Goal: Download file/media

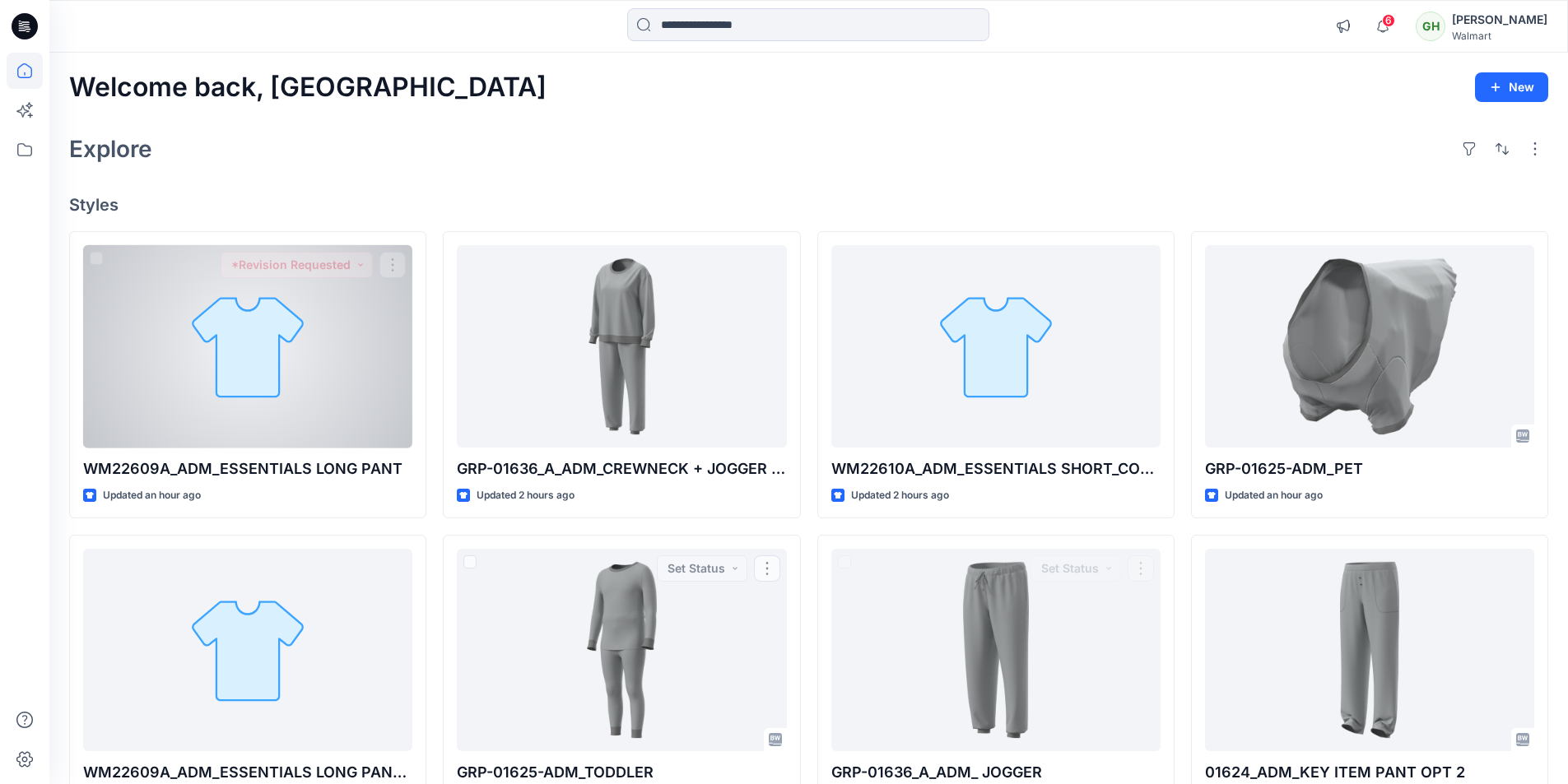
scroll to position [329, 0]
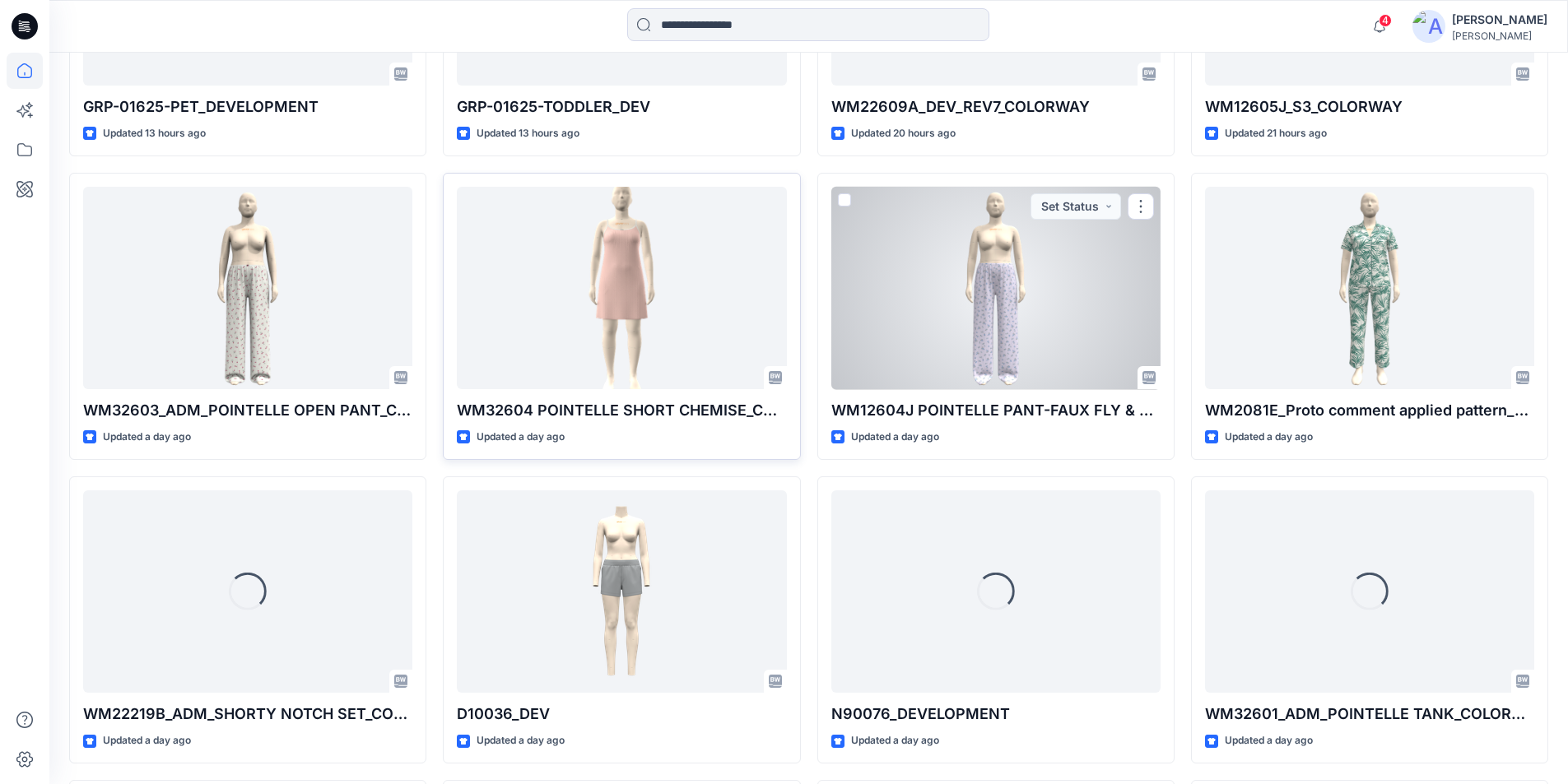
scroll to position [1870, 0]
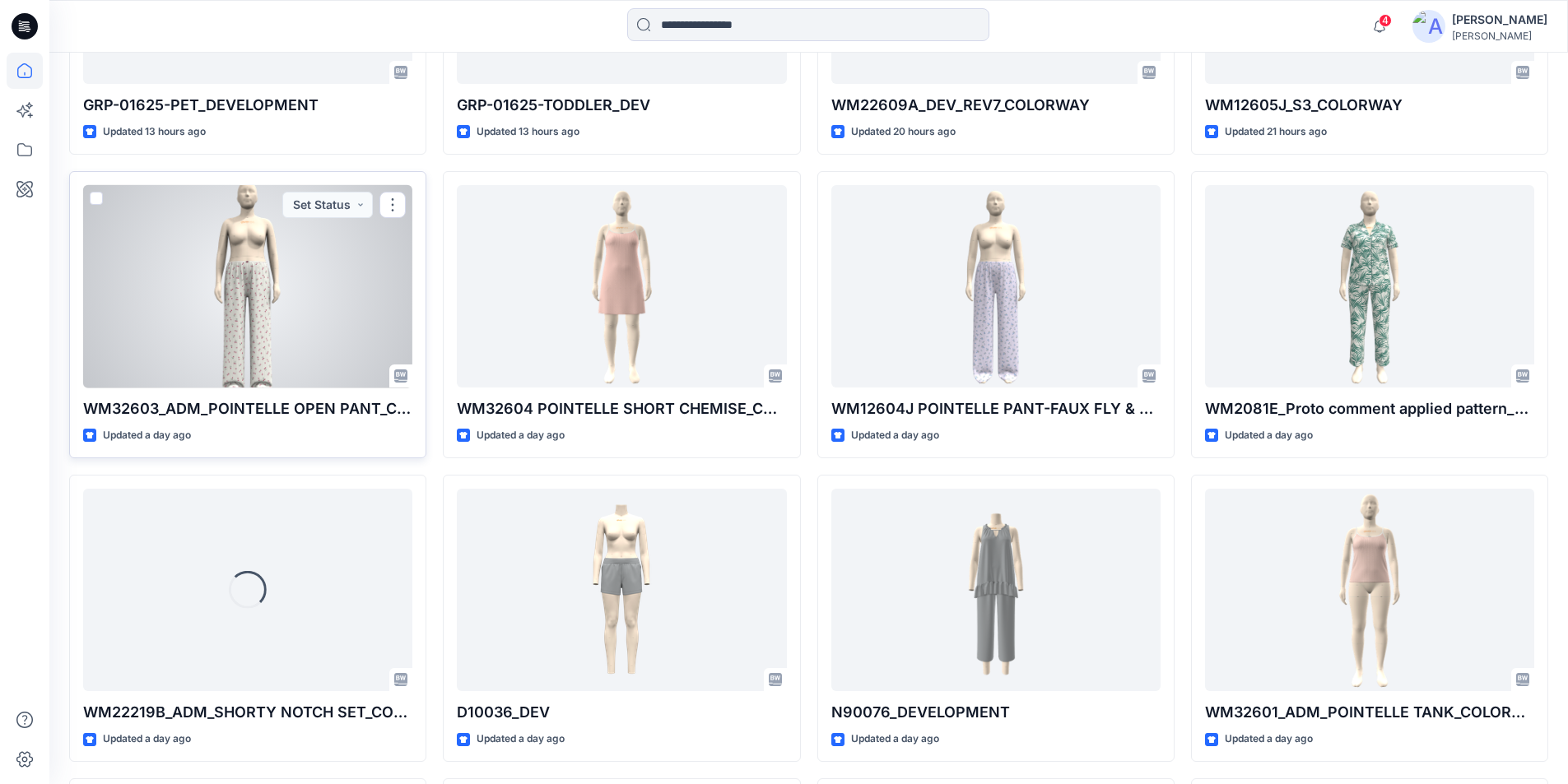
click at [322, 311] on div at bounding box center [248, 287] width 329 height 204
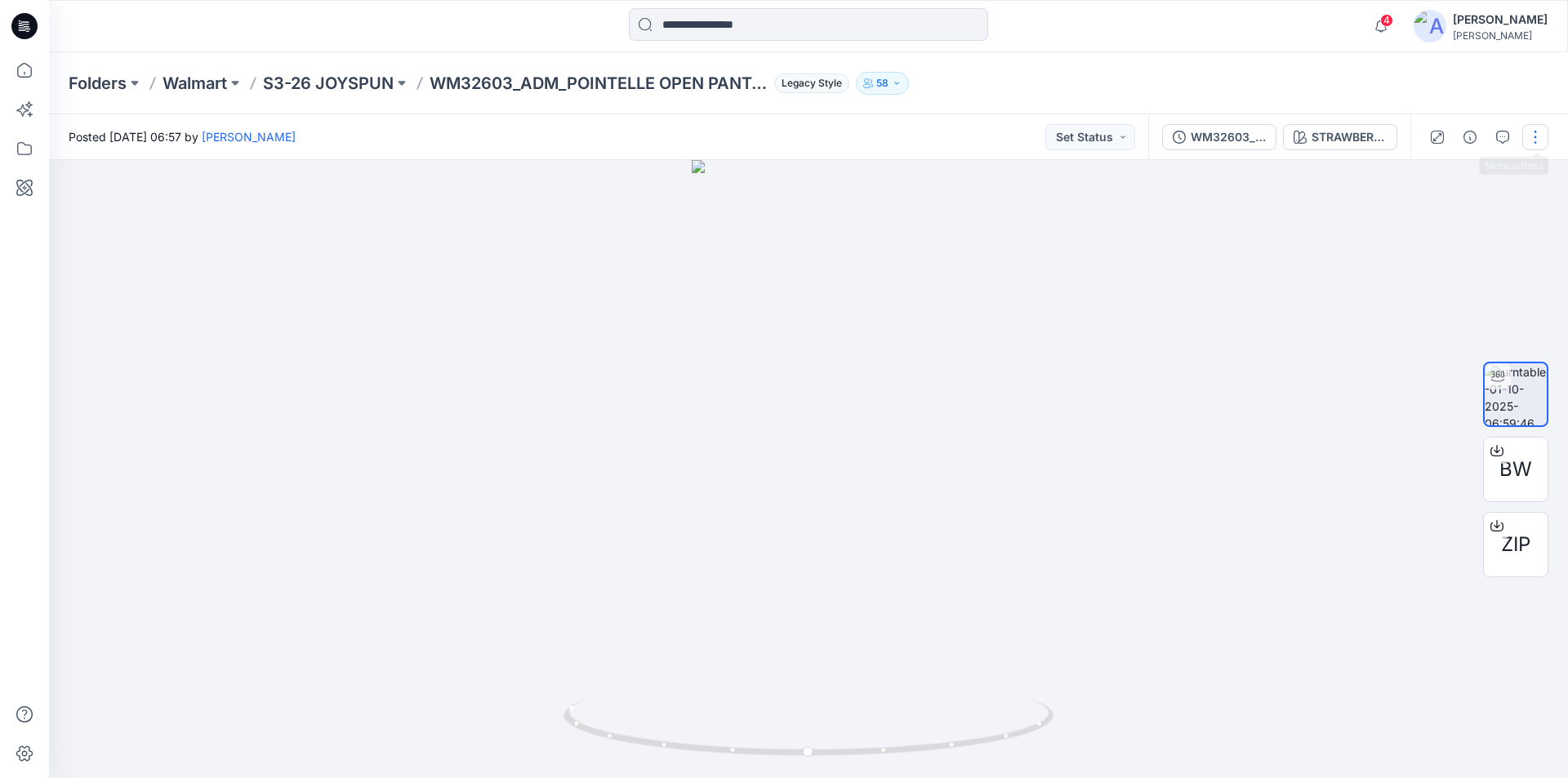
click at [1540, 132] on button "button" at bounding box center [1536, 138] width 27 height 27
click at [1453, 174] on button "Edit" at bounding box center [1466, 176] width 150 height 30
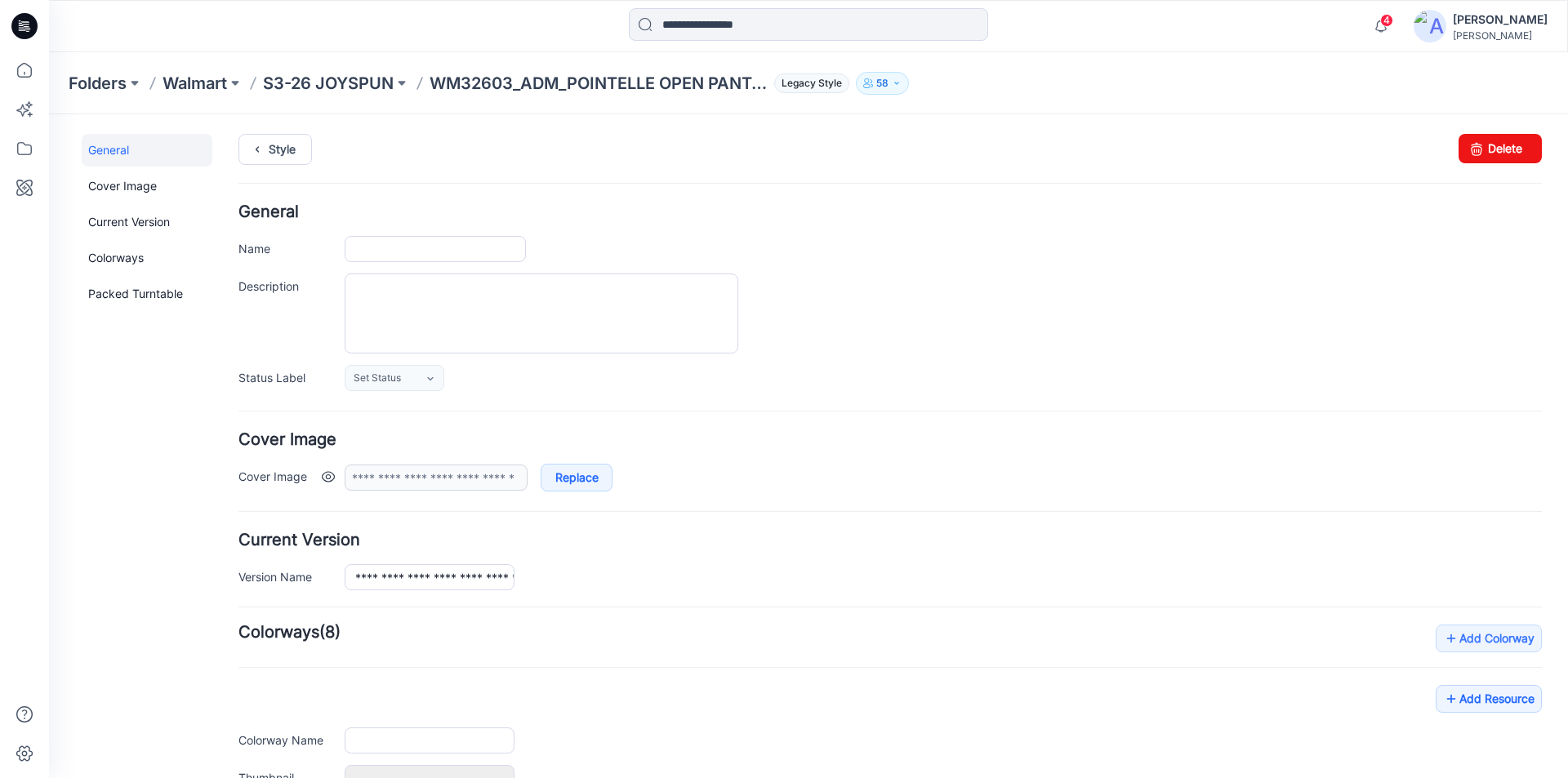
type input "**********"
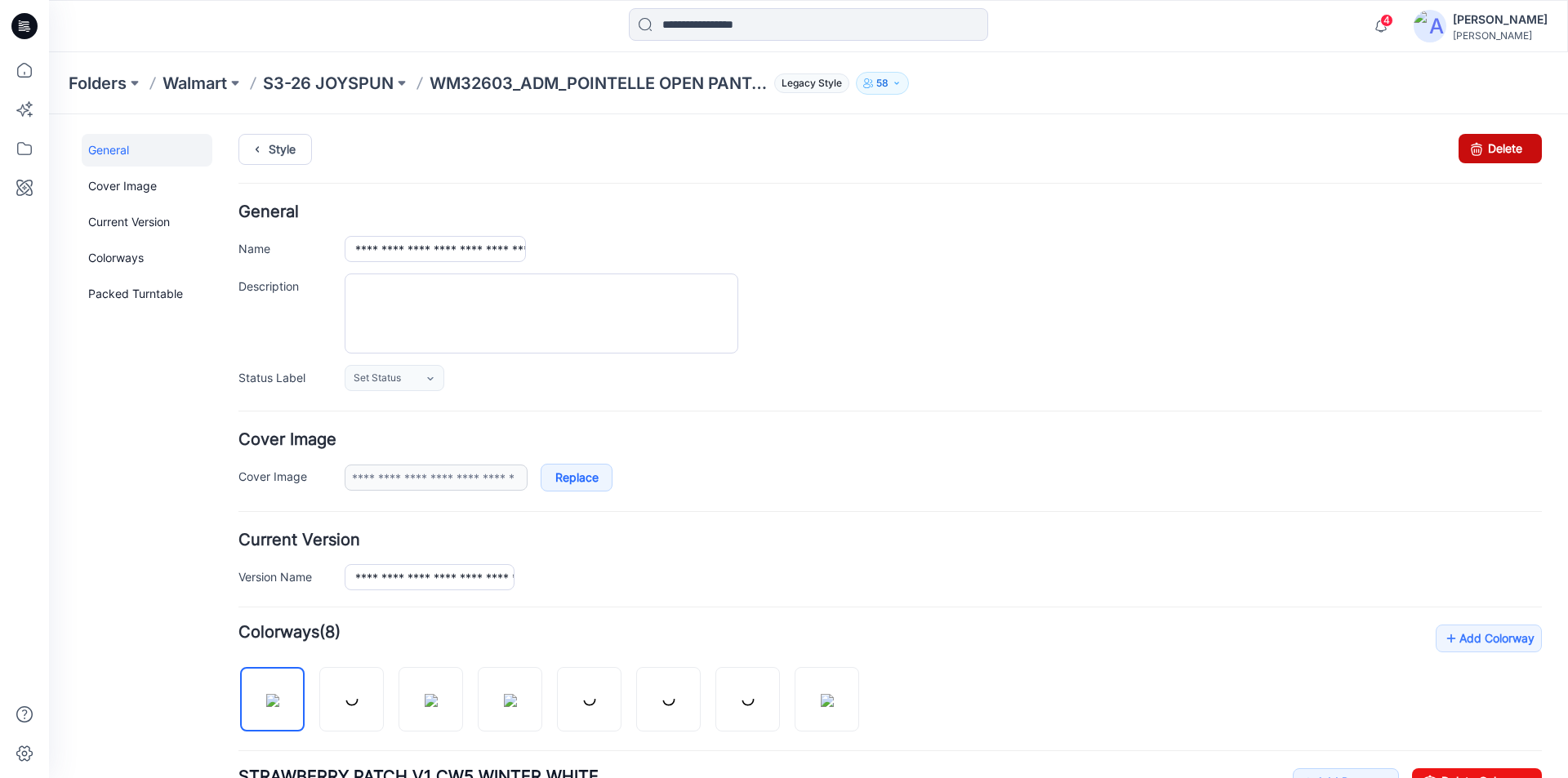
drag, startPoint x: 1483, startPoint y: 151, endPoint x: 909, endPoint y: 217, distance: 577.8
click at [1483, 151] on link "Delete" at bounding box center [1501, 148] width 84 height 29
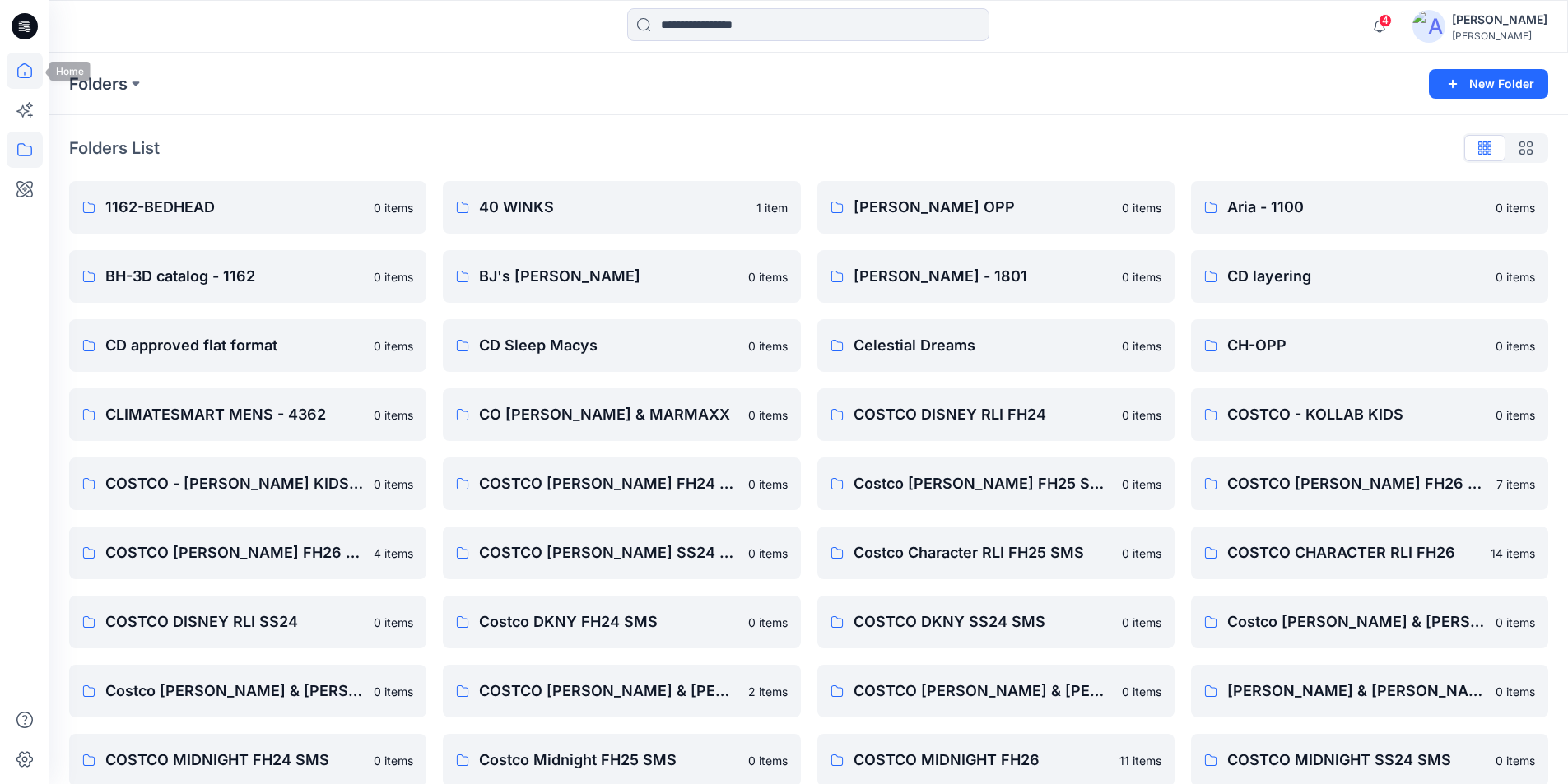
click at [33, 70] on icon at bounding box center [25, 71] width 36 height 36
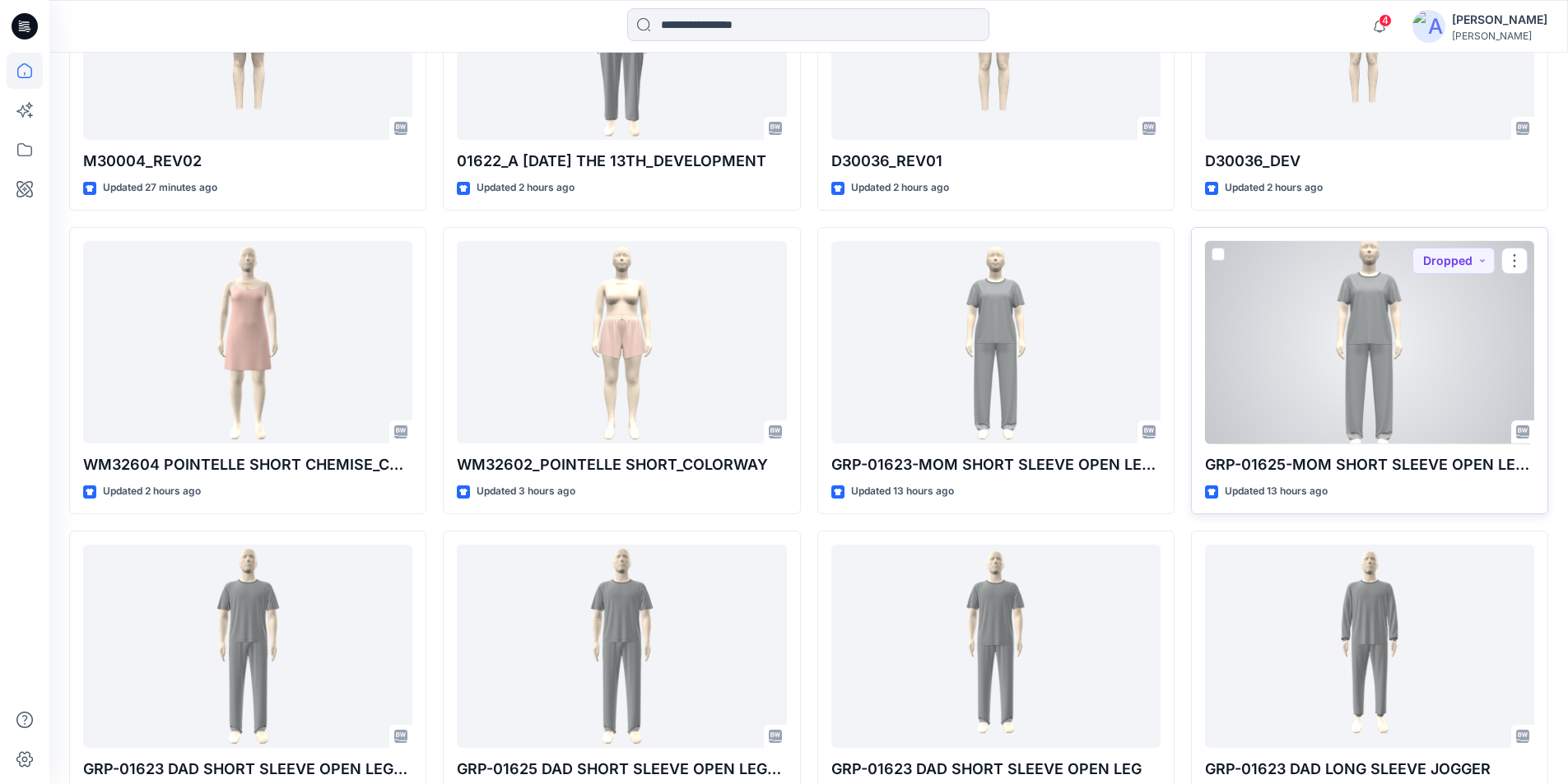
scroll to position [712, 0]
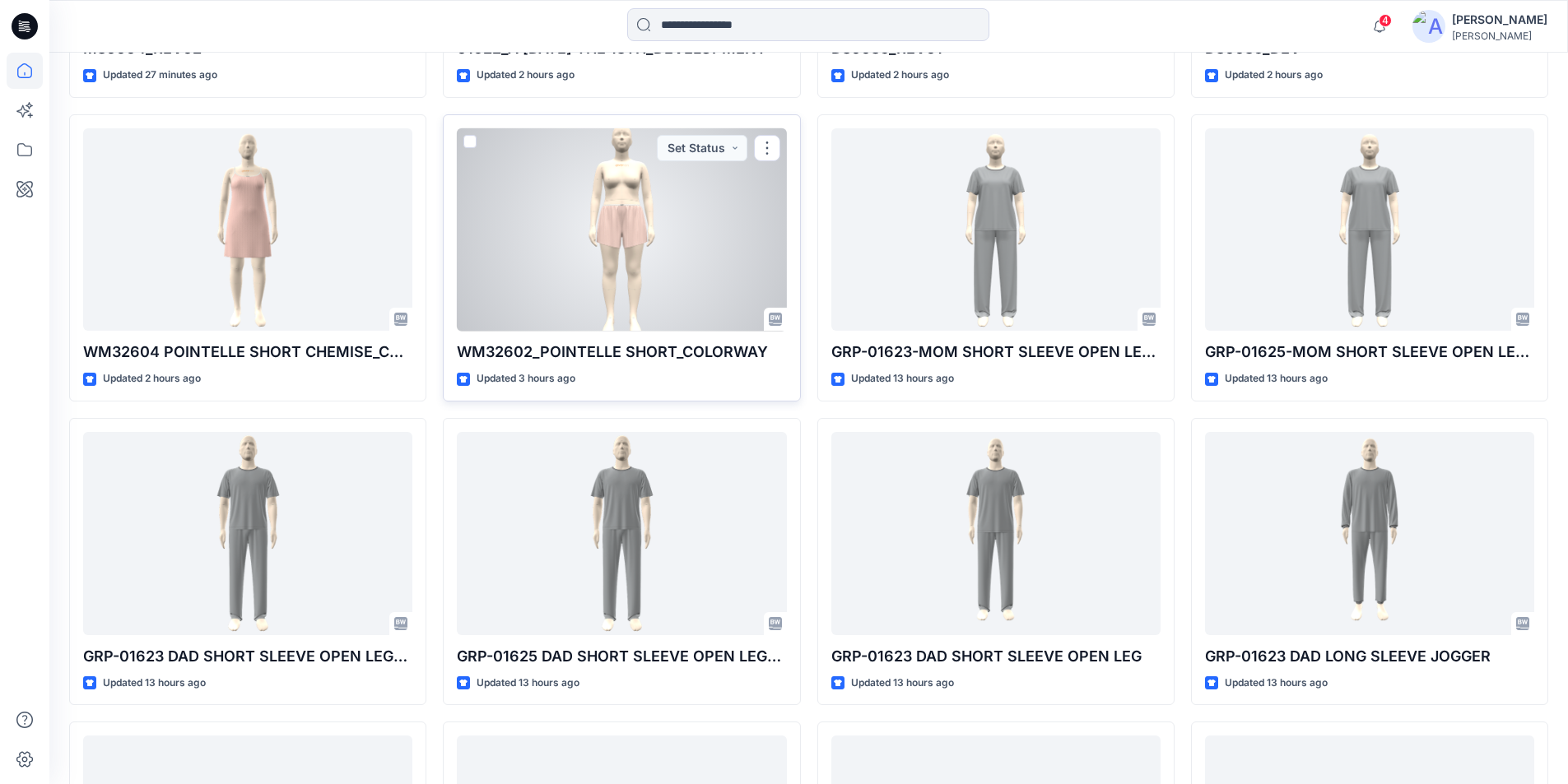
click at [665, 262] on div at bounding box center [621, 229] width 329 height 204
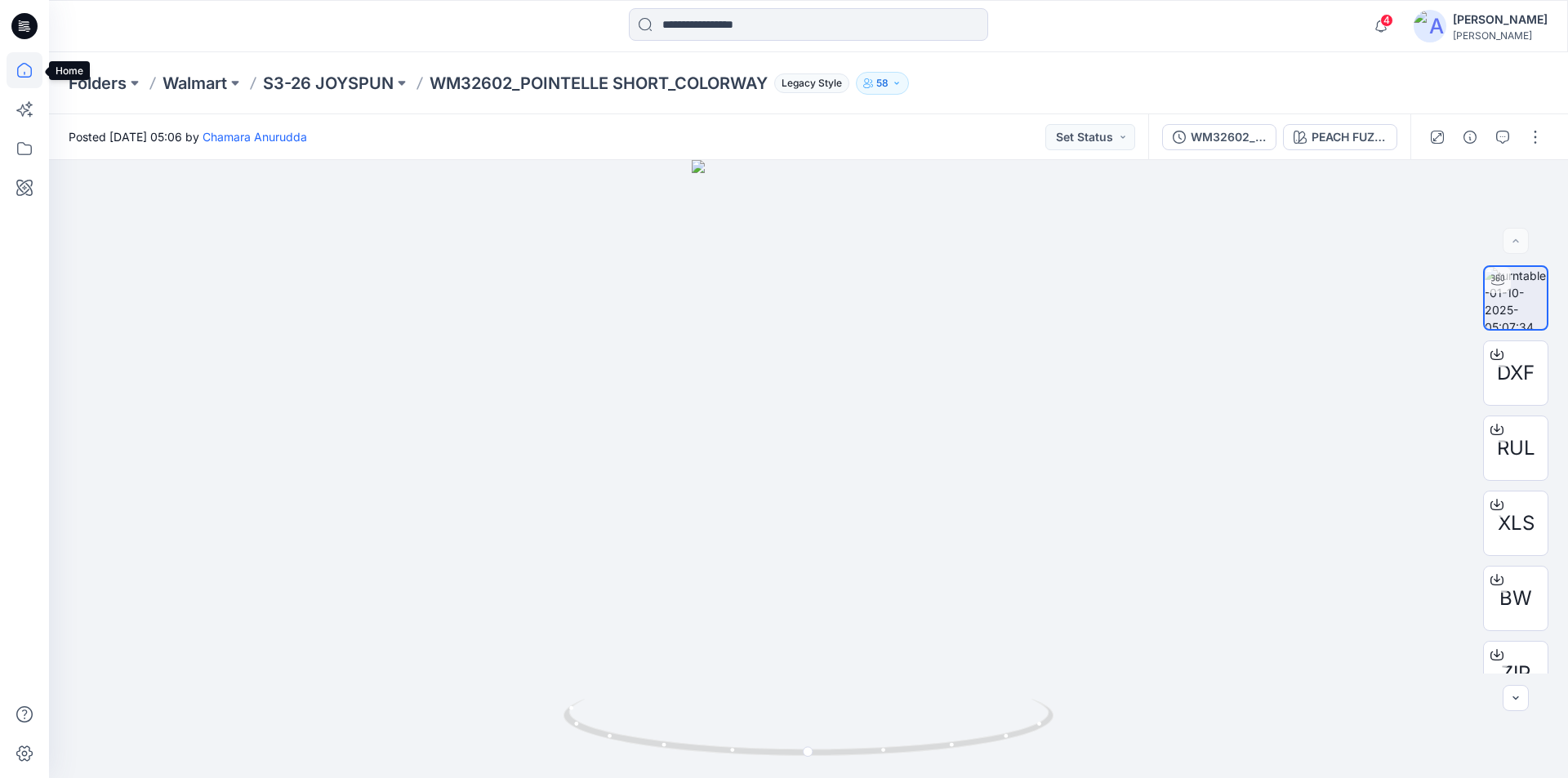
click at [15, 62] on icon at bounding box center [25, 70] width 36 height 36
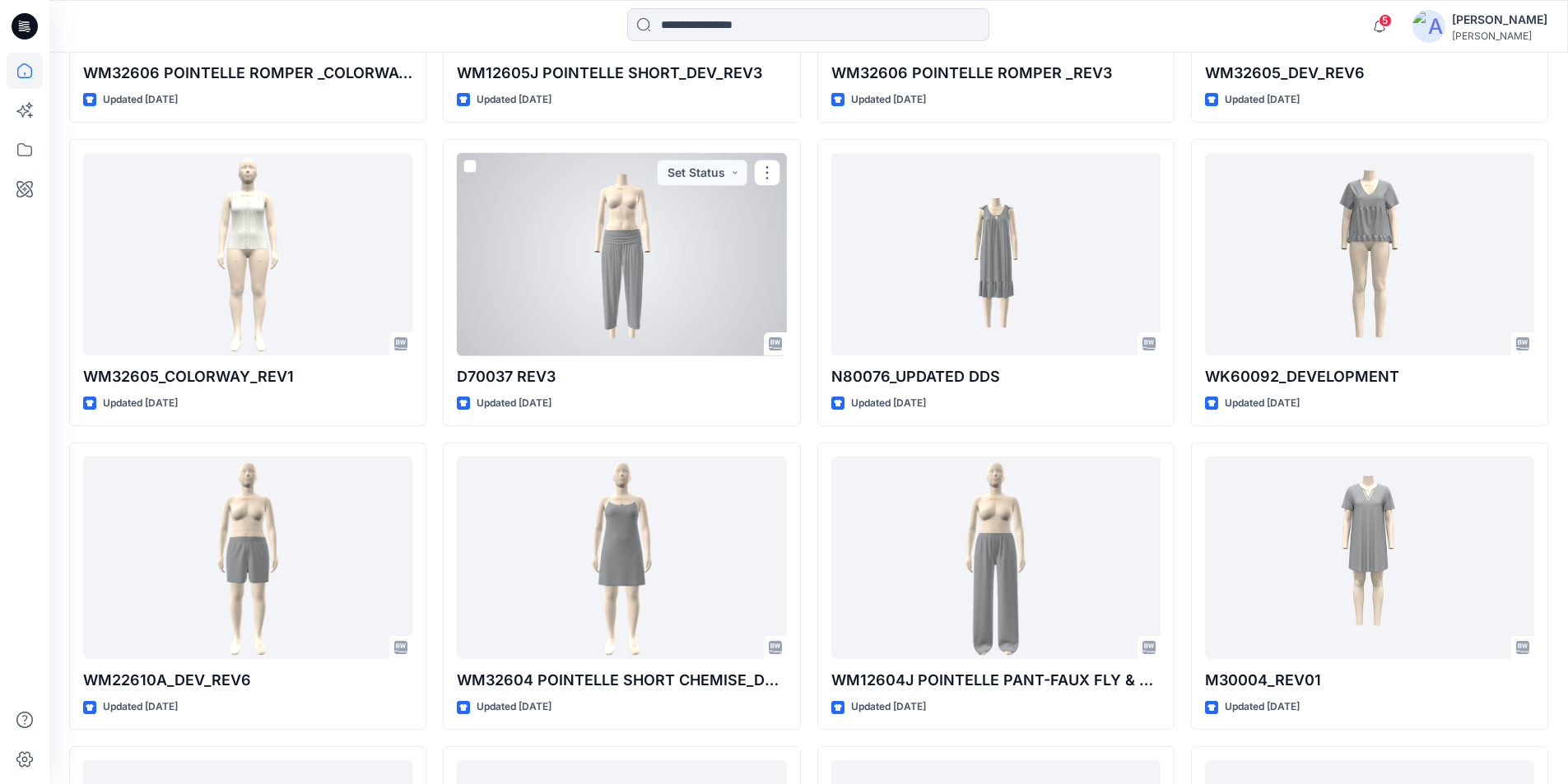
scroll to position [6919, 0]
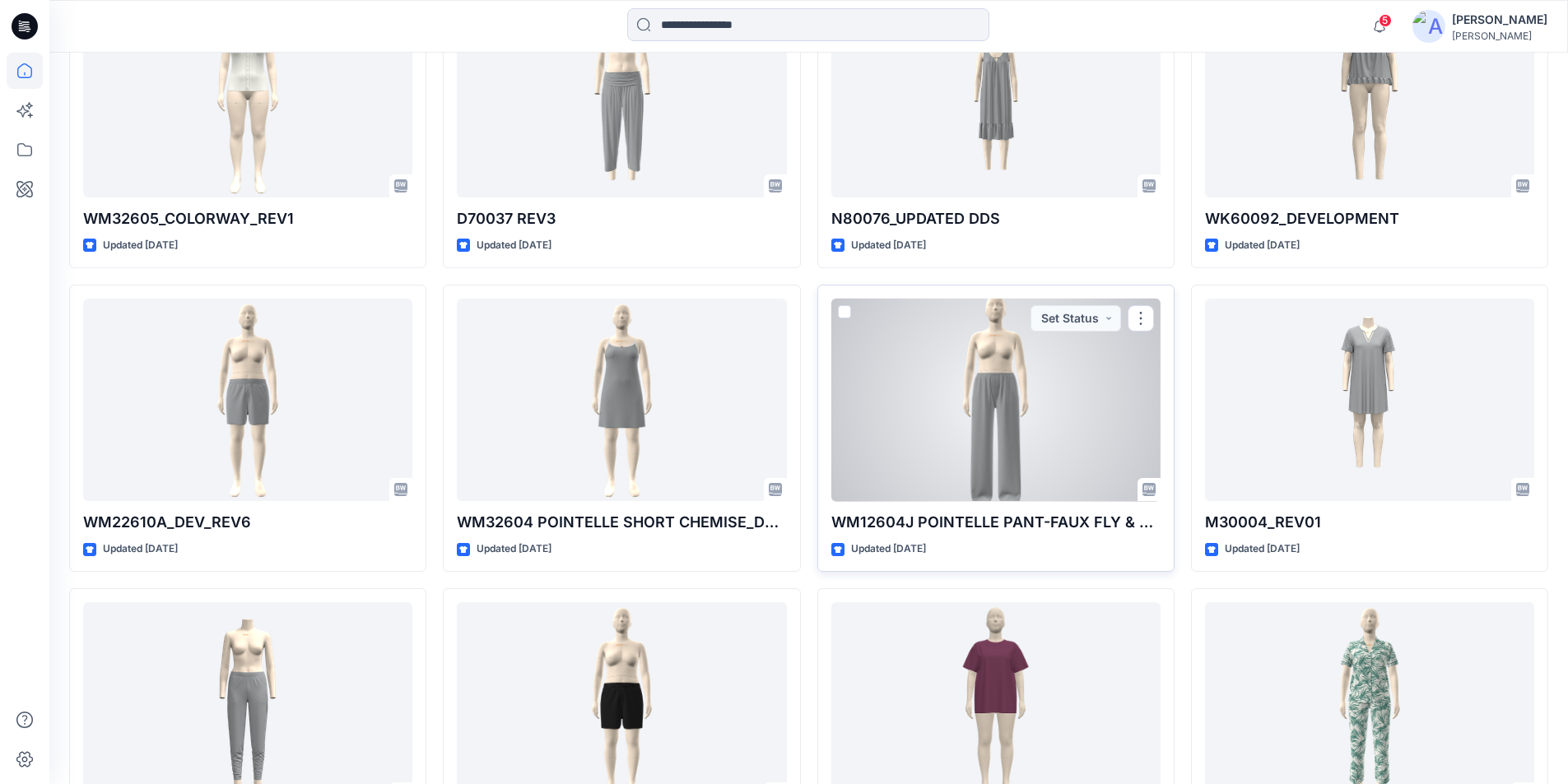
click at [1034, 445] on div at bounding box center [996, 400] width 329 height 204
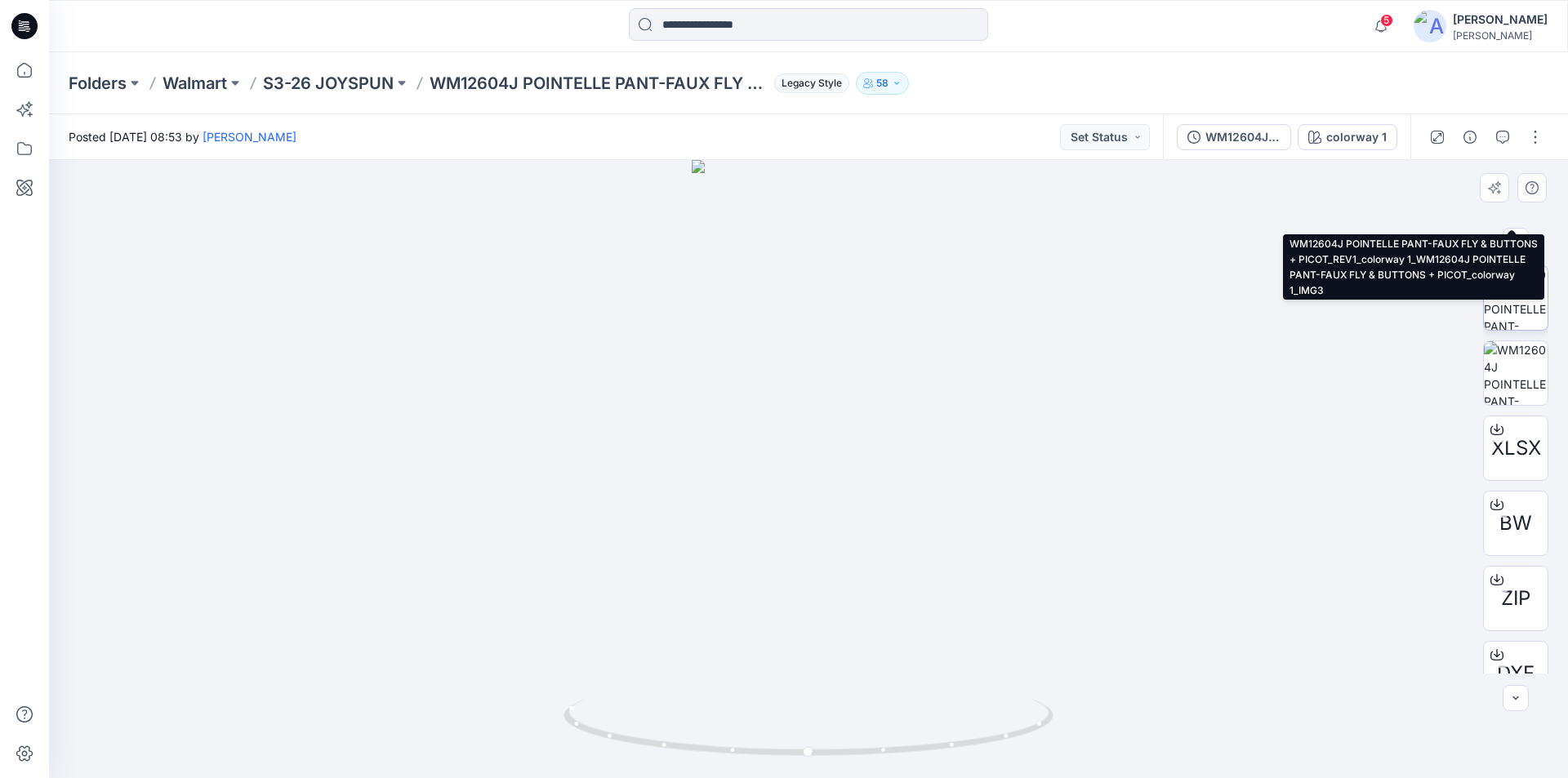
scroll to position [258, 0]
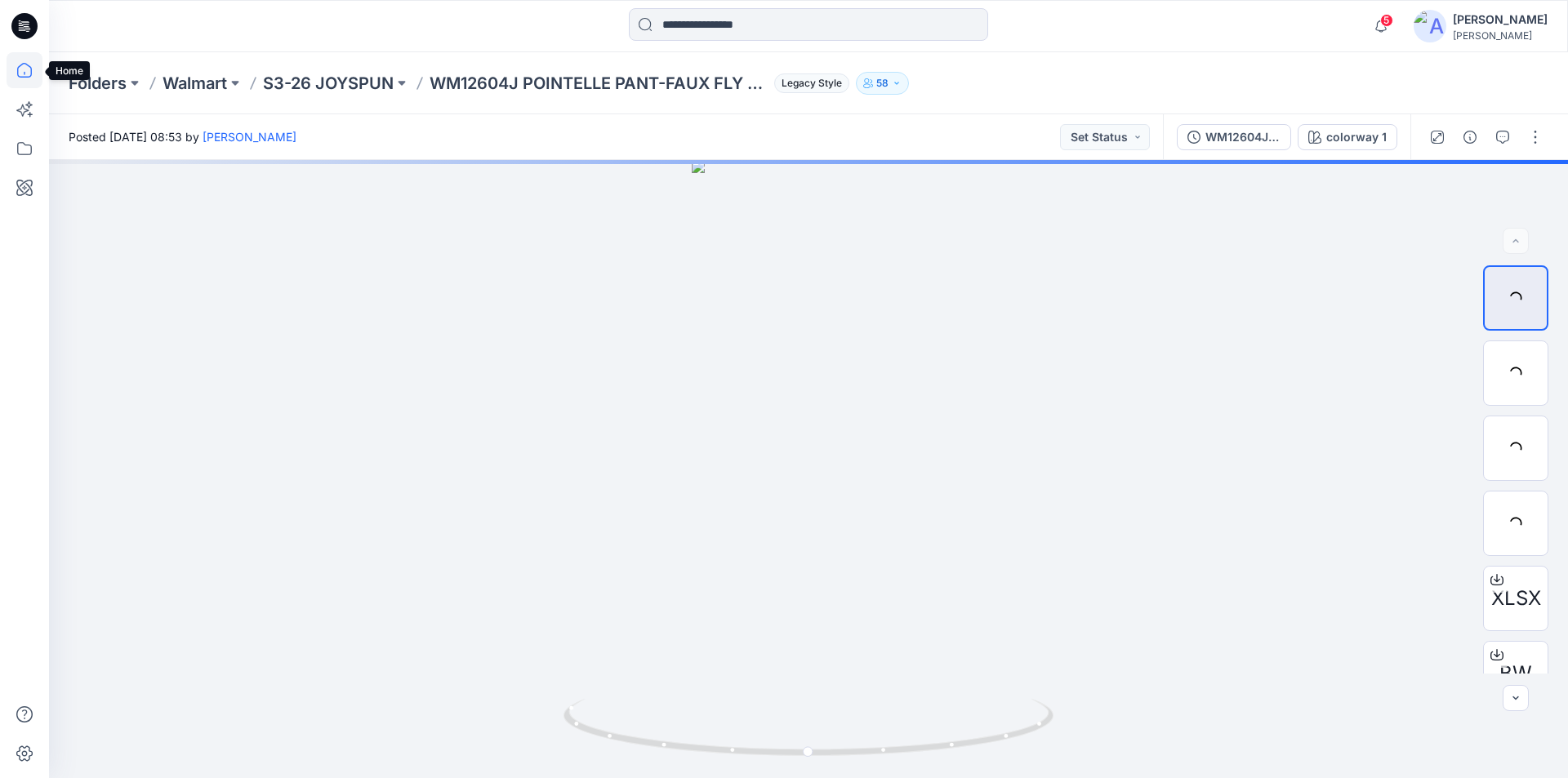
click at [21, 67] on icon at bounding box center [25, 70] width 36 height 36
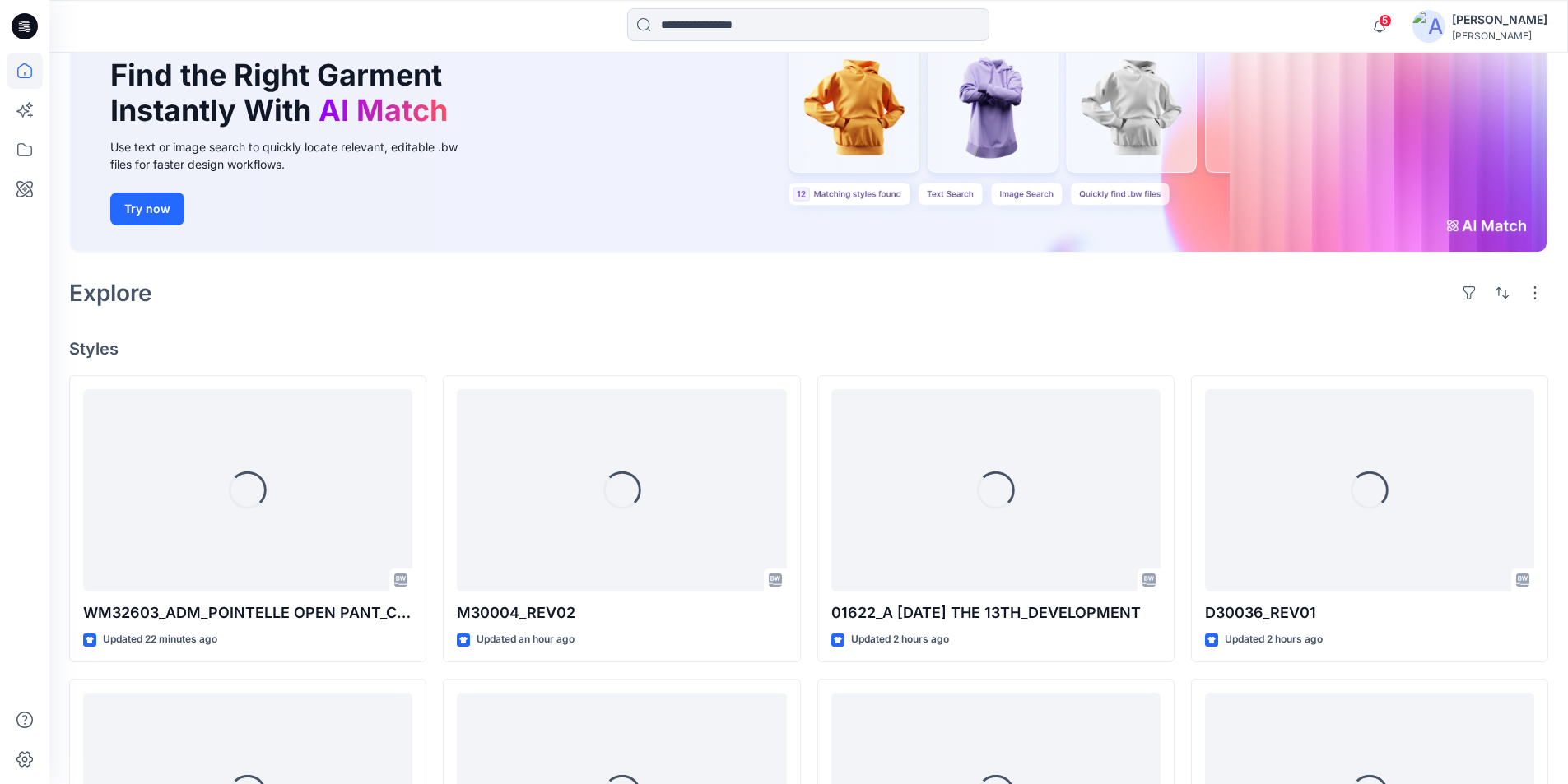
scroll to position [164, 0]
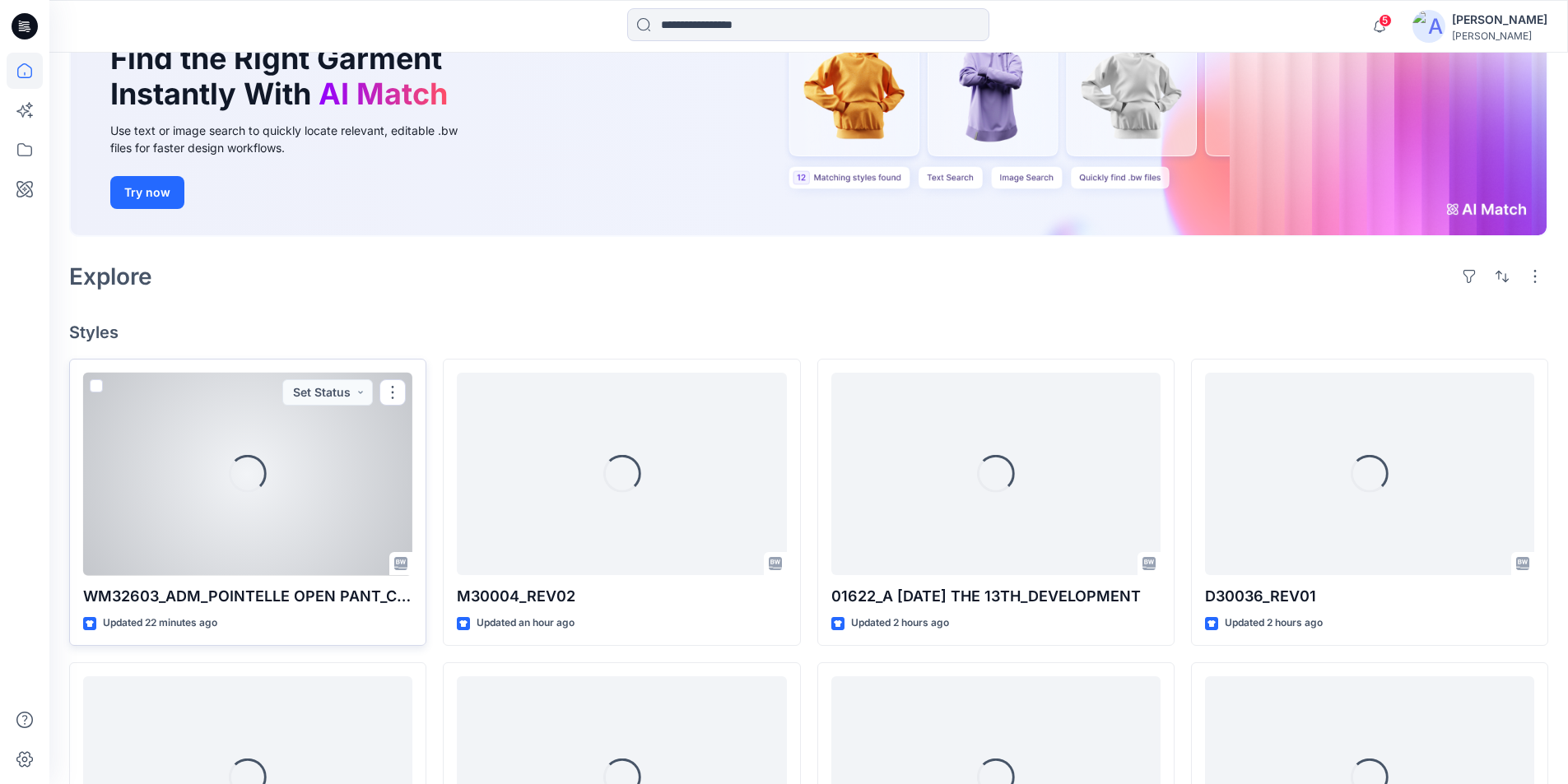
click at [168, 503] on div "Loading..." at bounding box center [248, 474] width 329 height 204
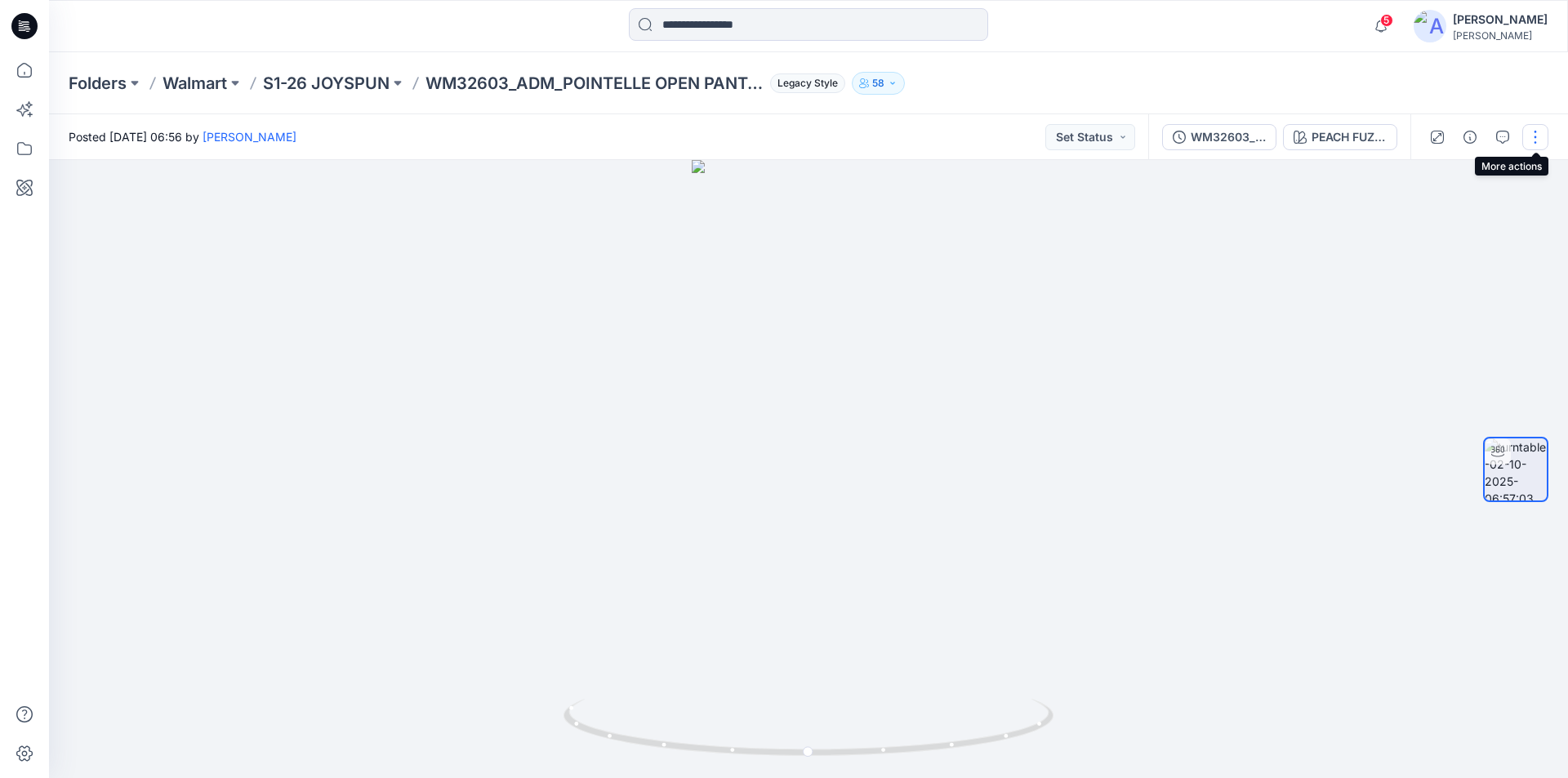
click at [1531, 128] on button "button" at bounding box center [1536, 138] width 27 height 27
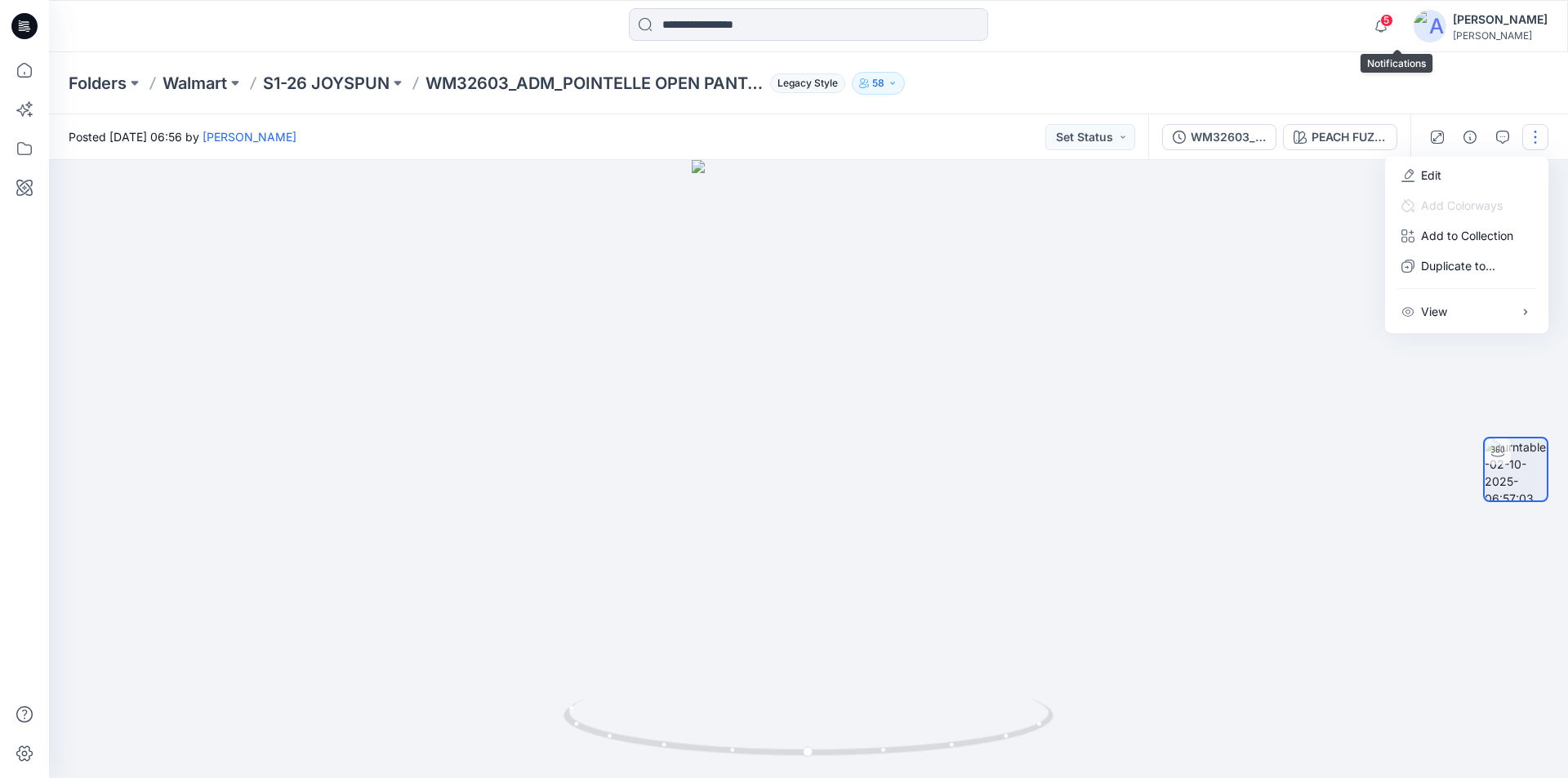
click at [1393, 21] on span "5" at bounding box center [1387, 21] width 13 height 13
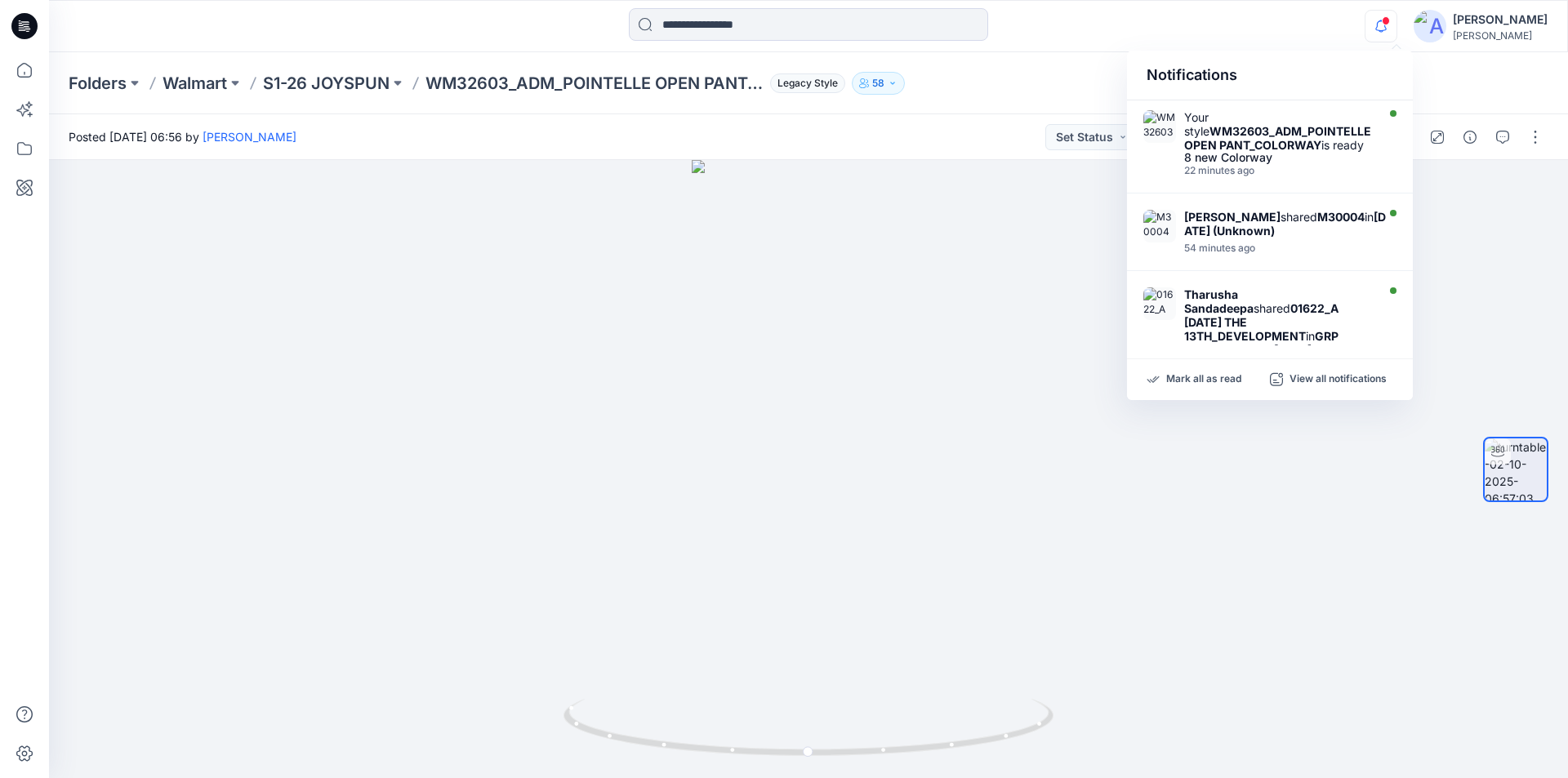
click at [1066, 27] on div at bounding box center [809, 27] width 759 height 36
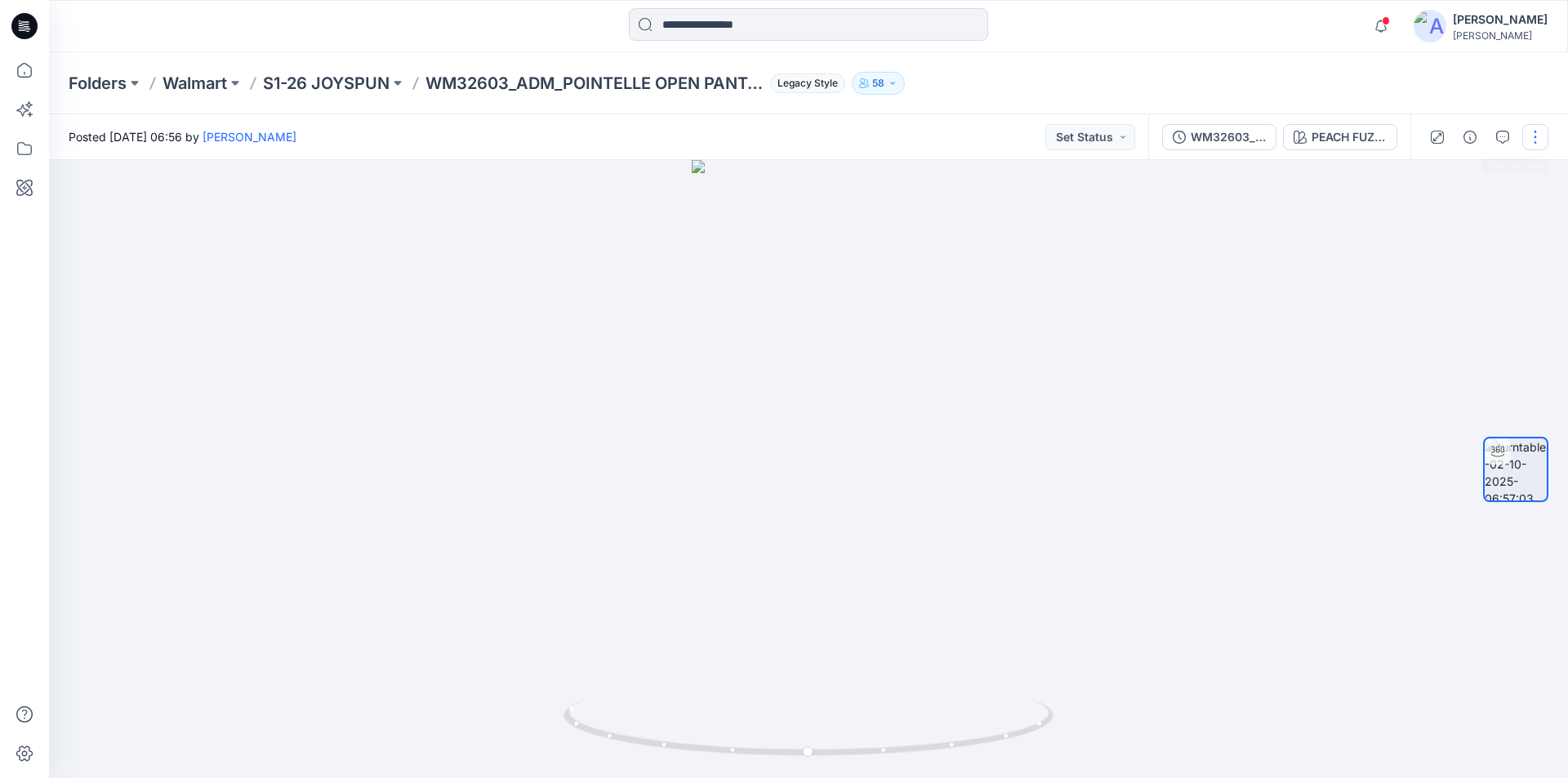
click at [1533, 135] on button "button" at bounding box center [1536, 138] width 27 height 27
click at [1428, 176] on p "Edit" at bounding box center [1431, 176] width 21 height 17
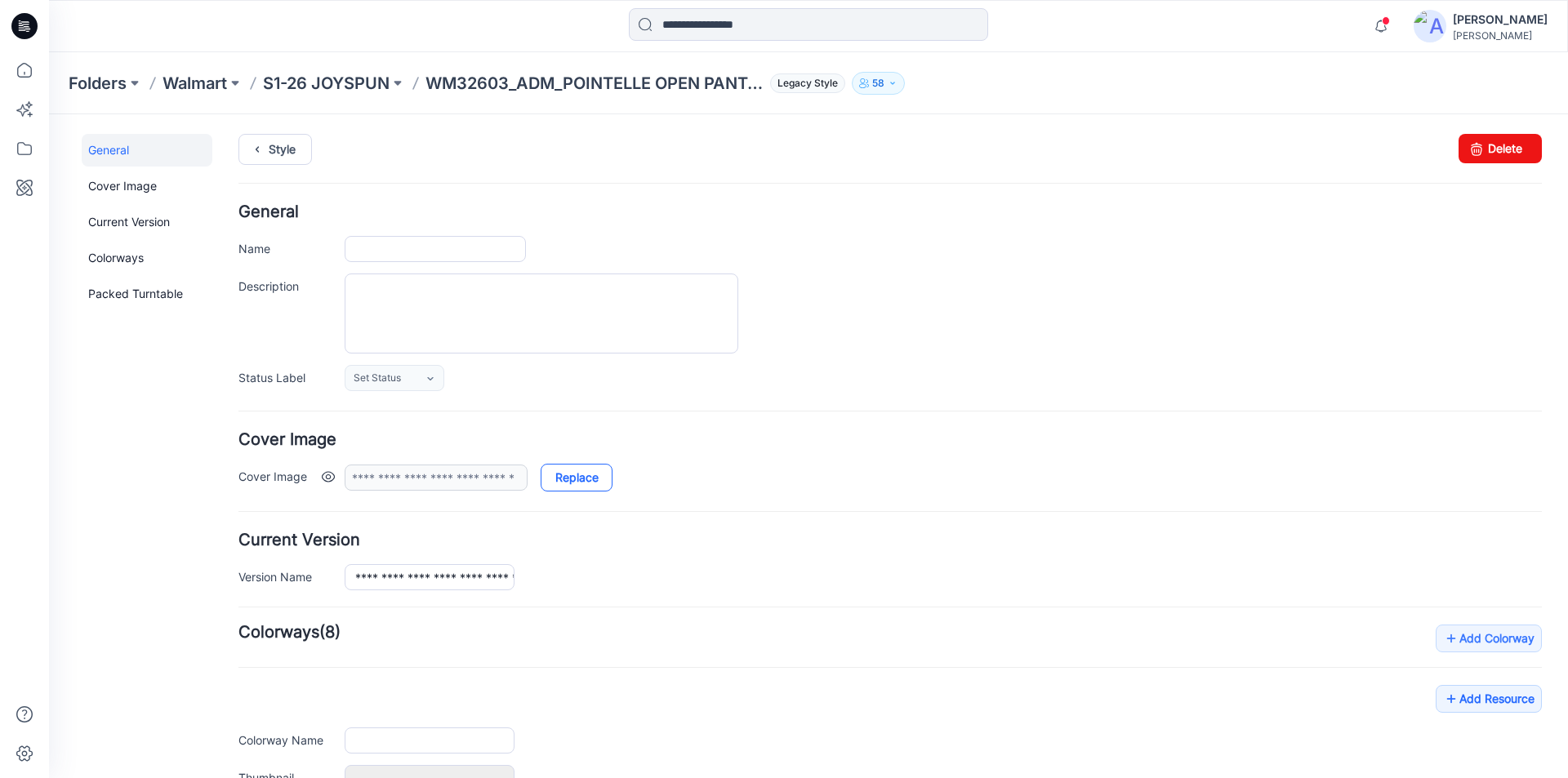
type input "**********"
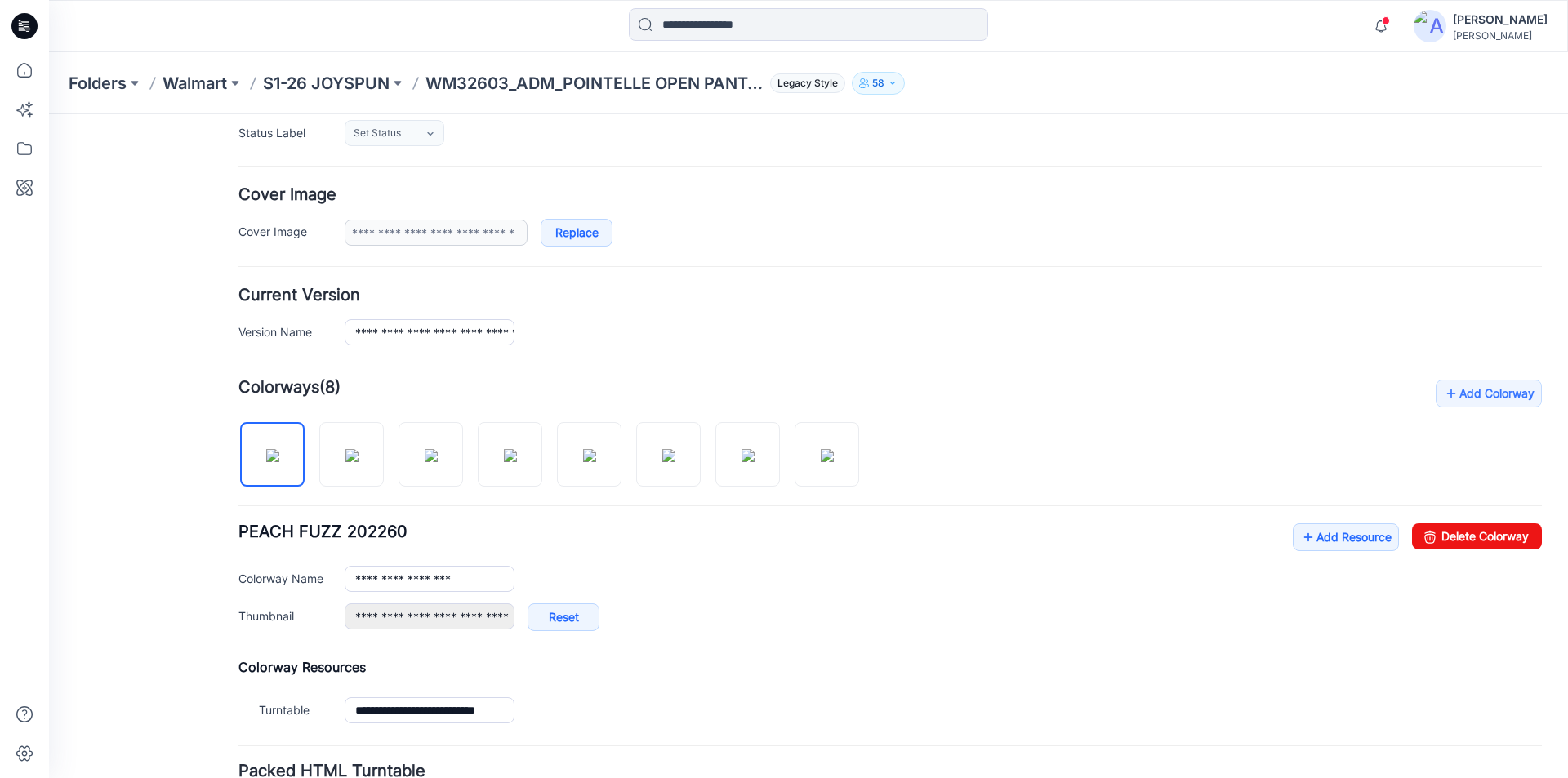
scroll to position [383, 0]
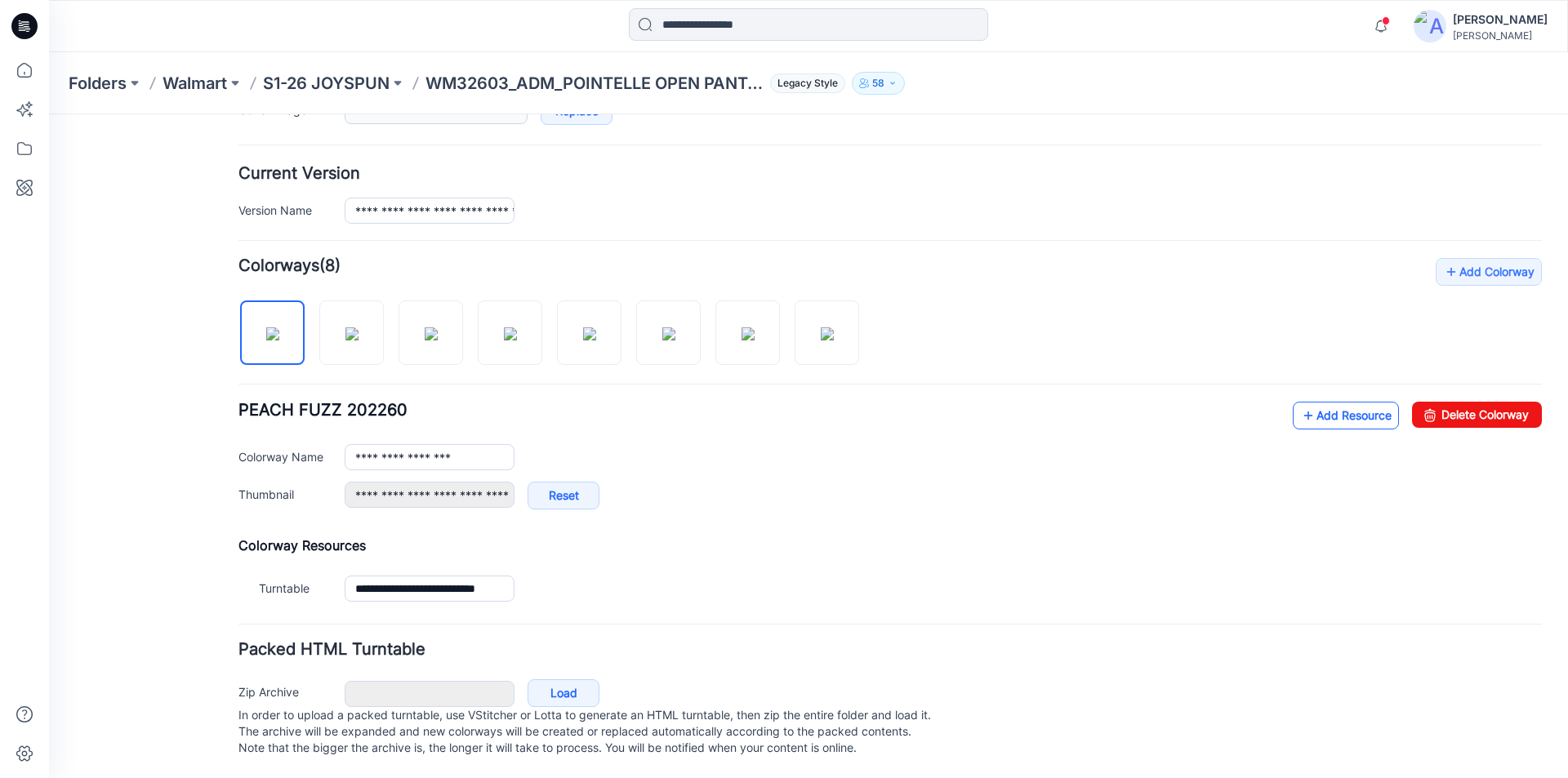
click at [1300, 402] on icon at bounding box center [1308, 416] width 16 height 27
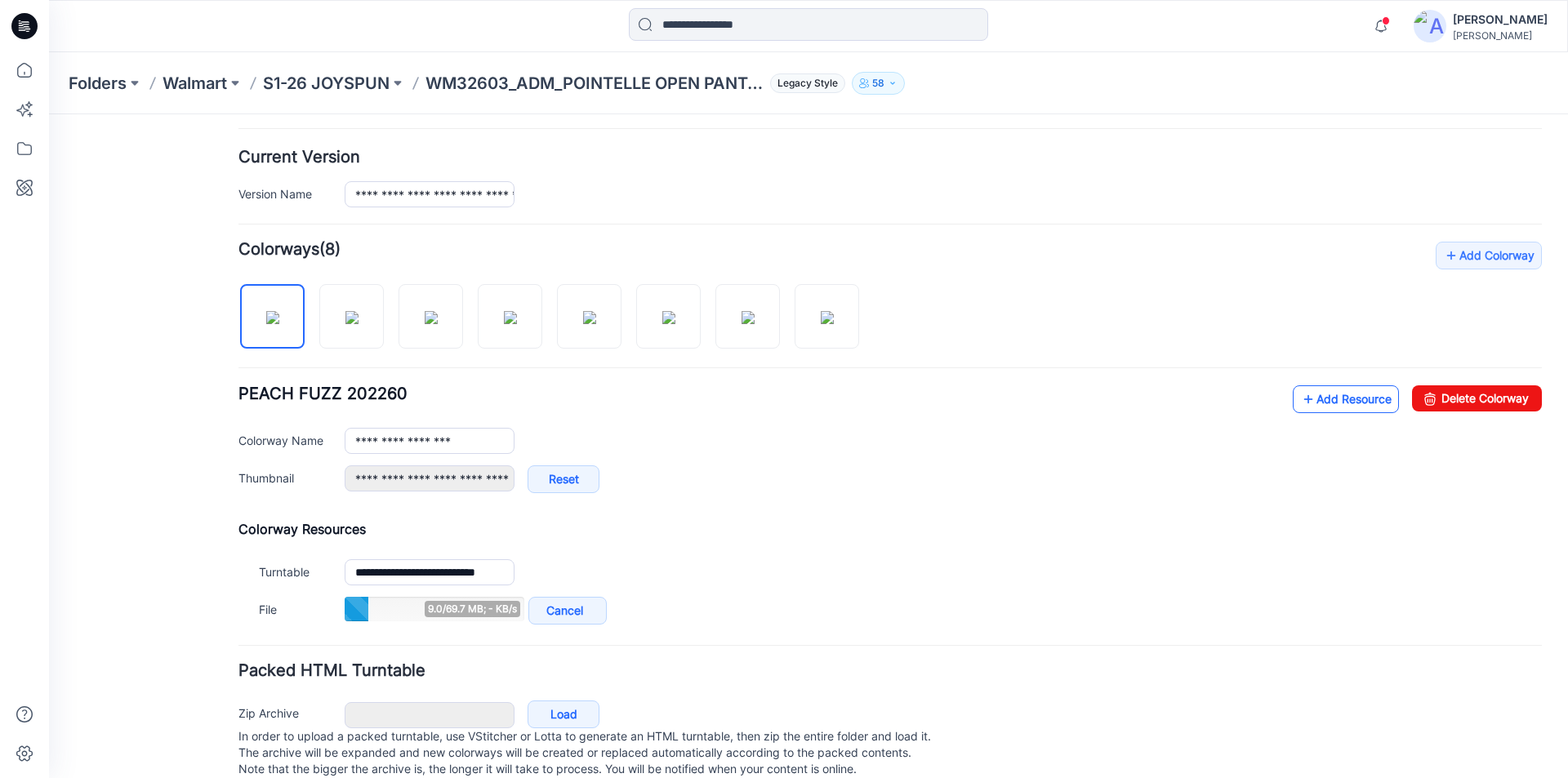
click at [1308, 400] on link "Add Resource" at bounding box center [1346, 398] width 106 height 28
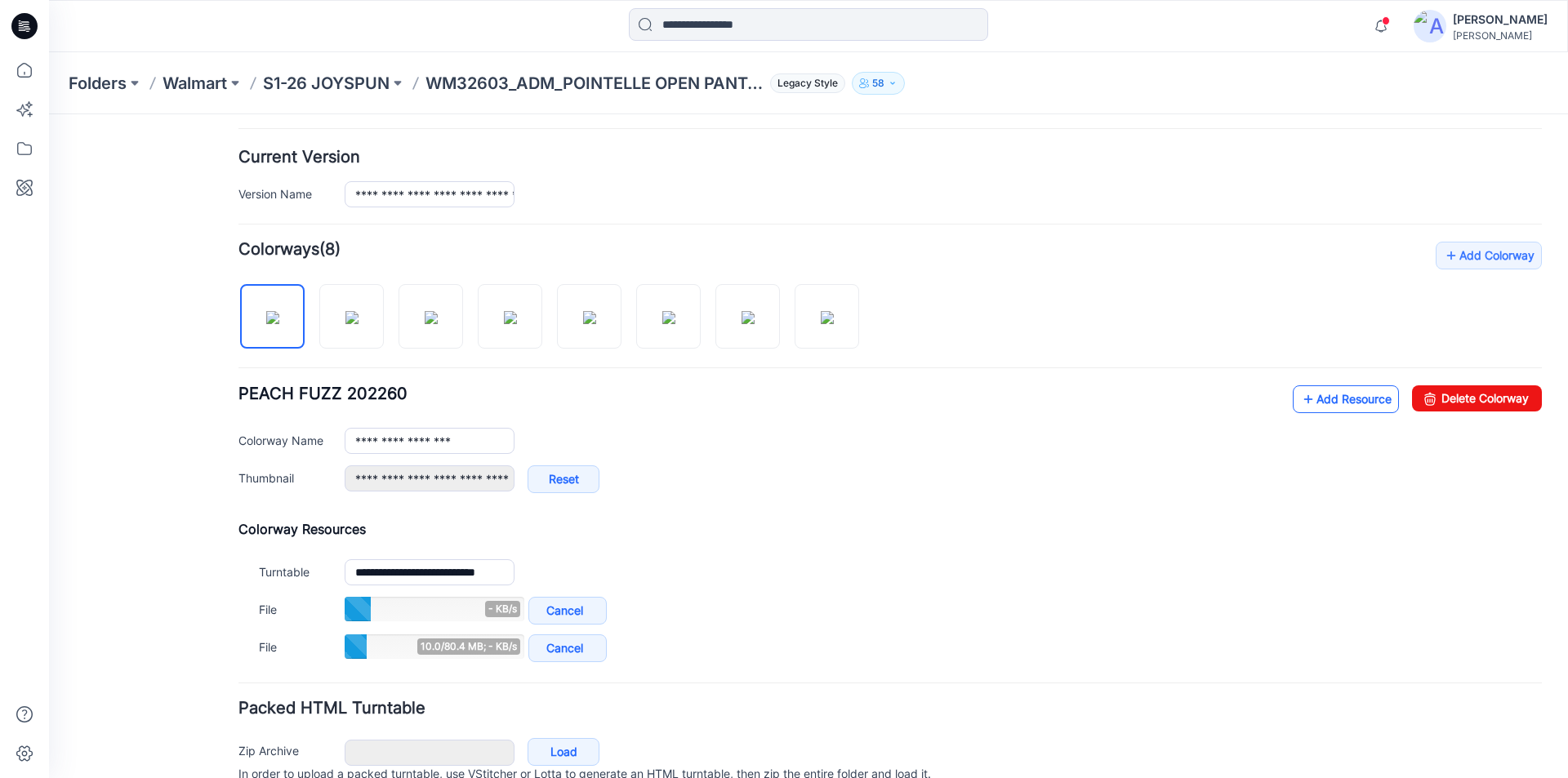
click at [1304, 402] on link "Add Resource" at bounding box center [1346, 398] width 106 height 28
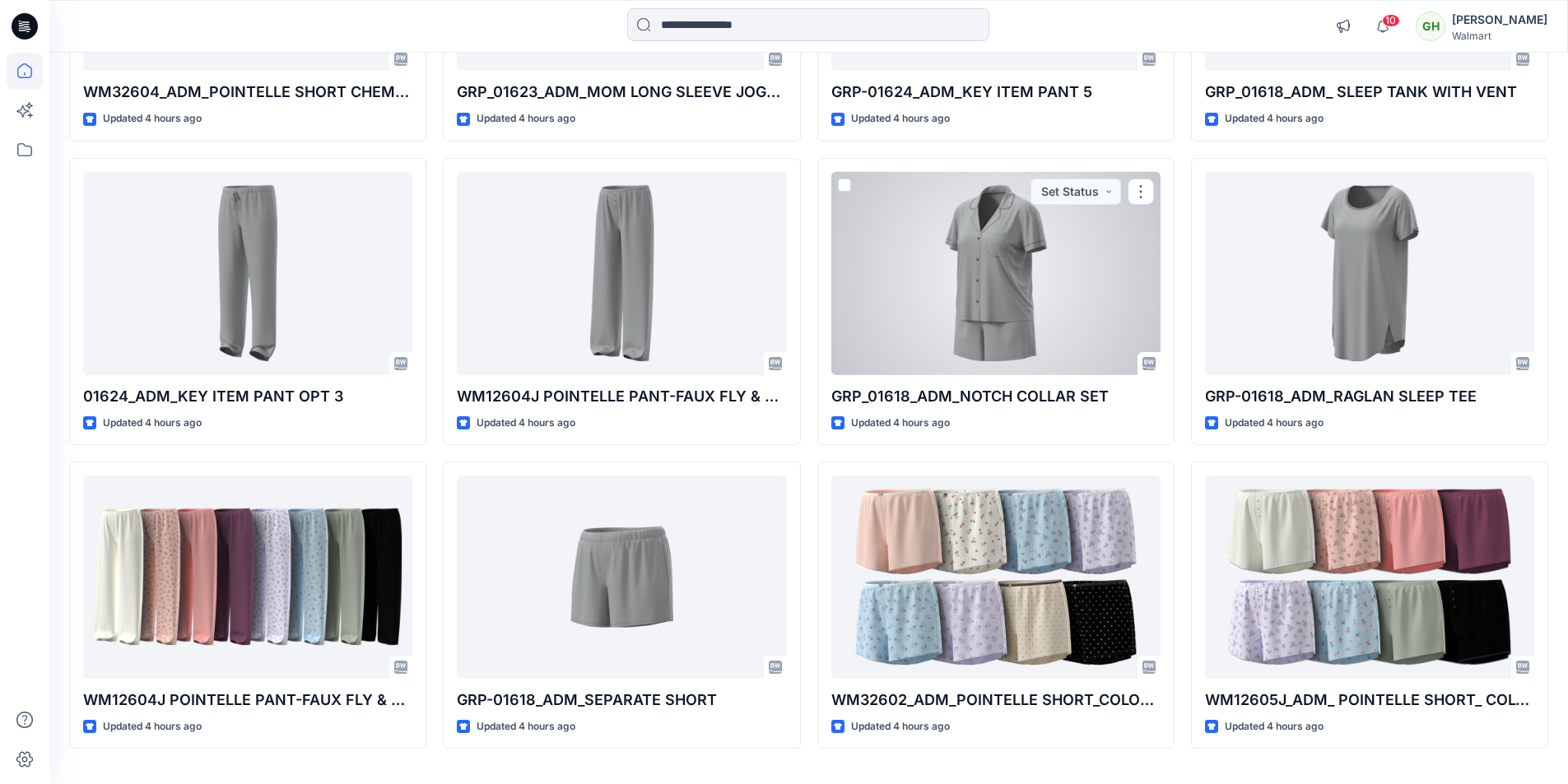
scroll to position [2236, 0]
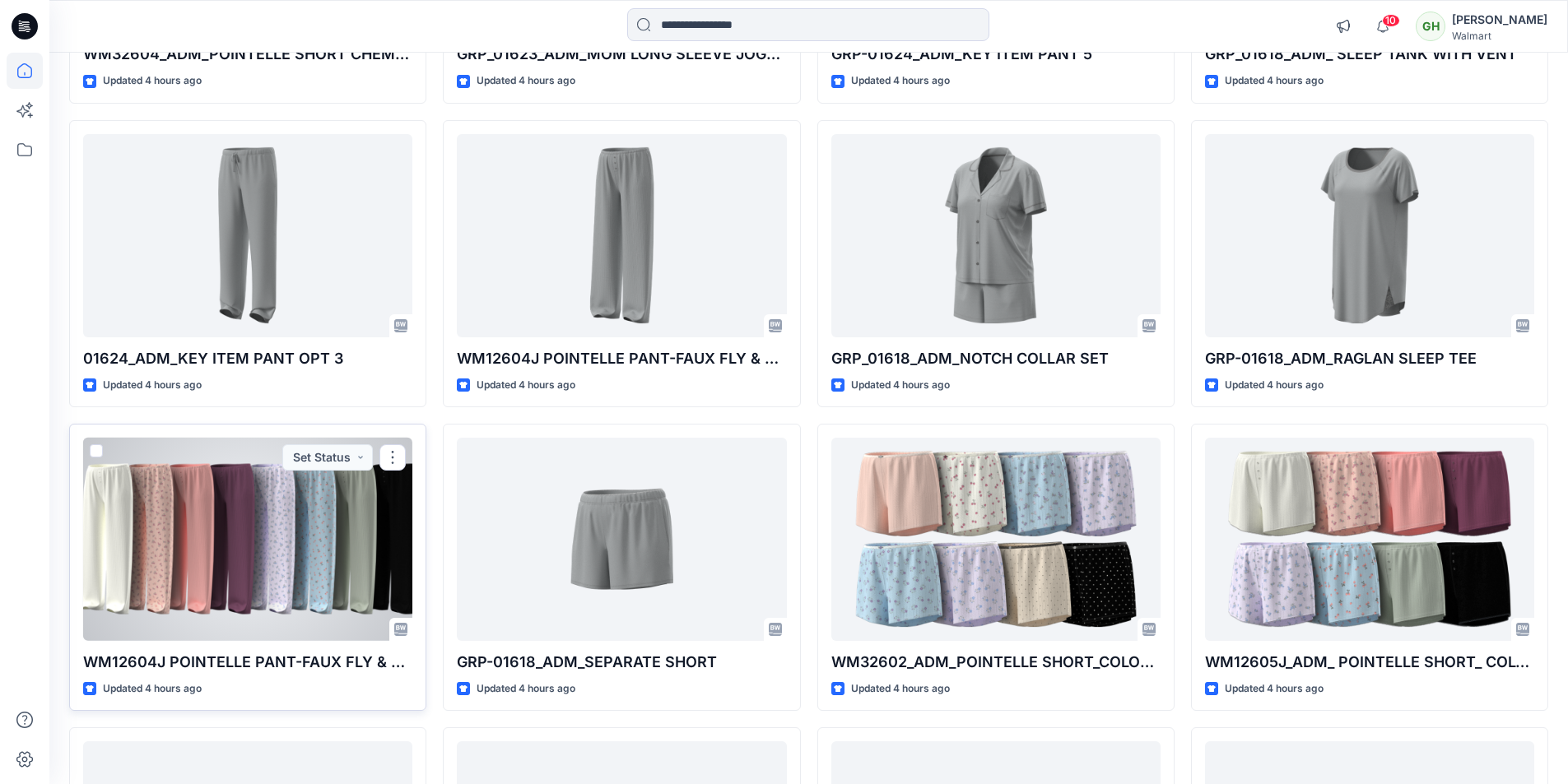
click at [196, 586] on div at bounding box center [248, 539] width 329 height 204
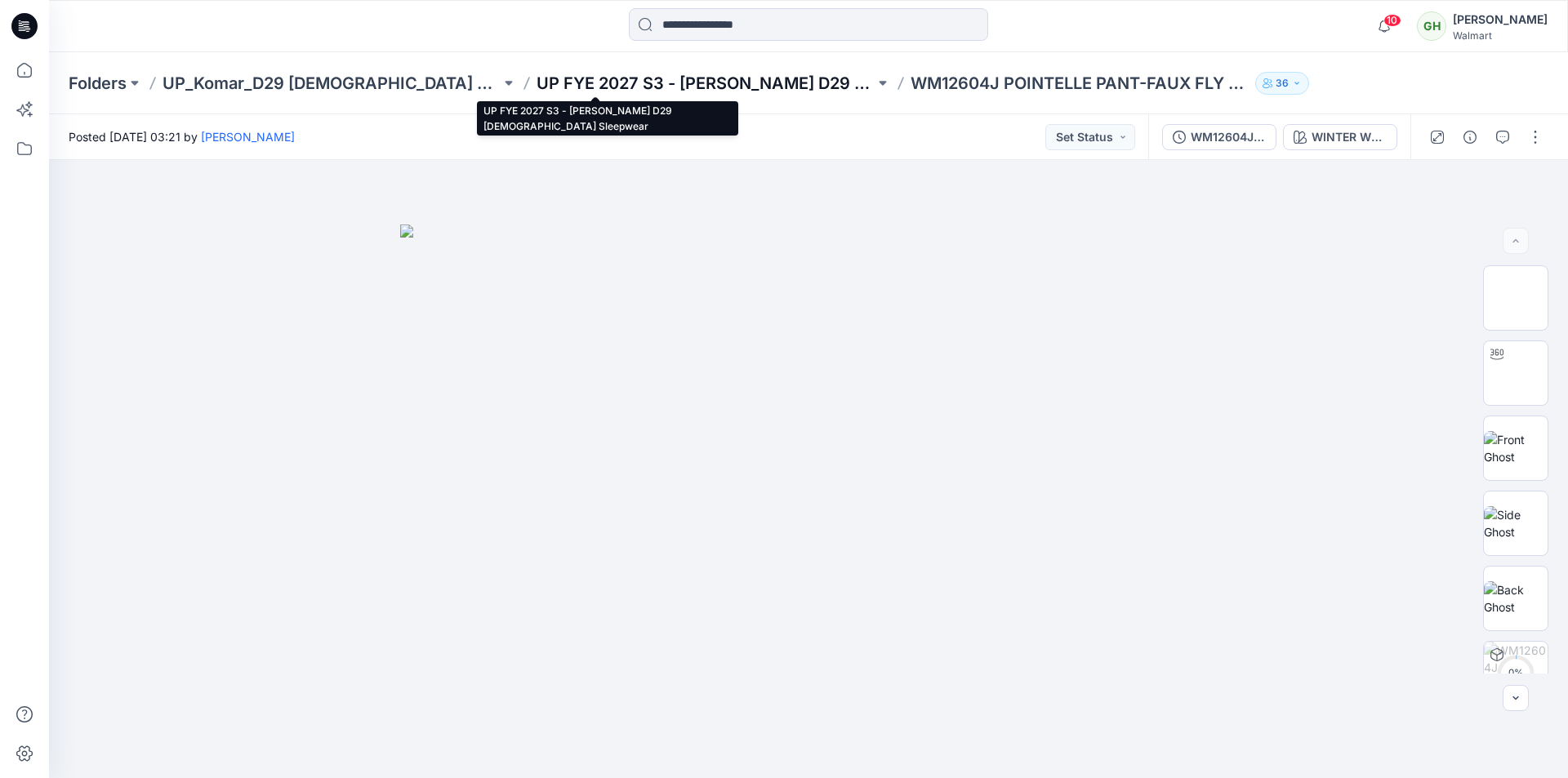
click at [536, 82] on p "UP FYE 2027 S3 - [PERSON_NAME] D29 [DEMOGRAPHIC_DATA] Sleepwear" at bounding box center [705, 83] width 338 height 23
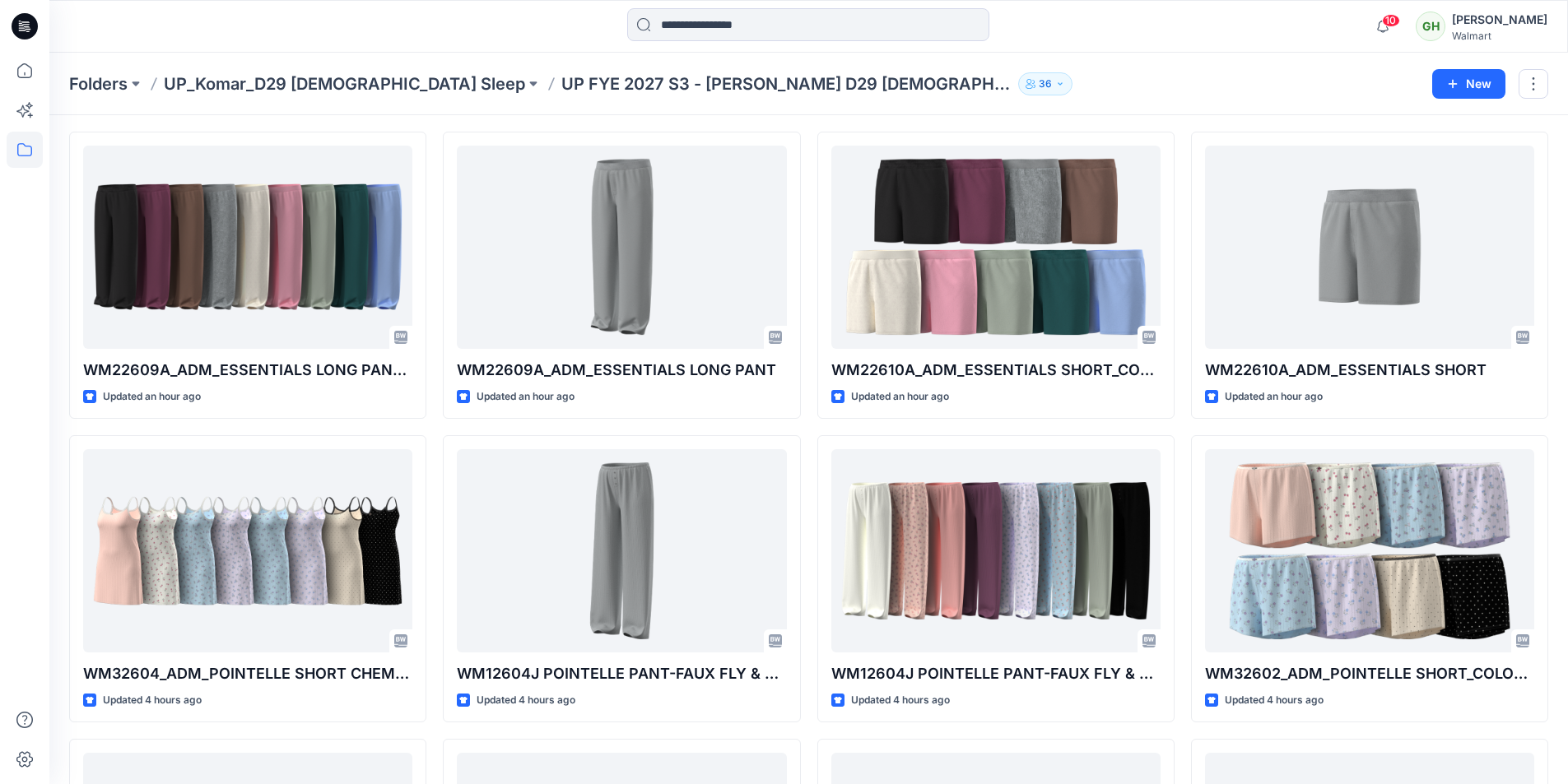
scroll to position [82, 0]
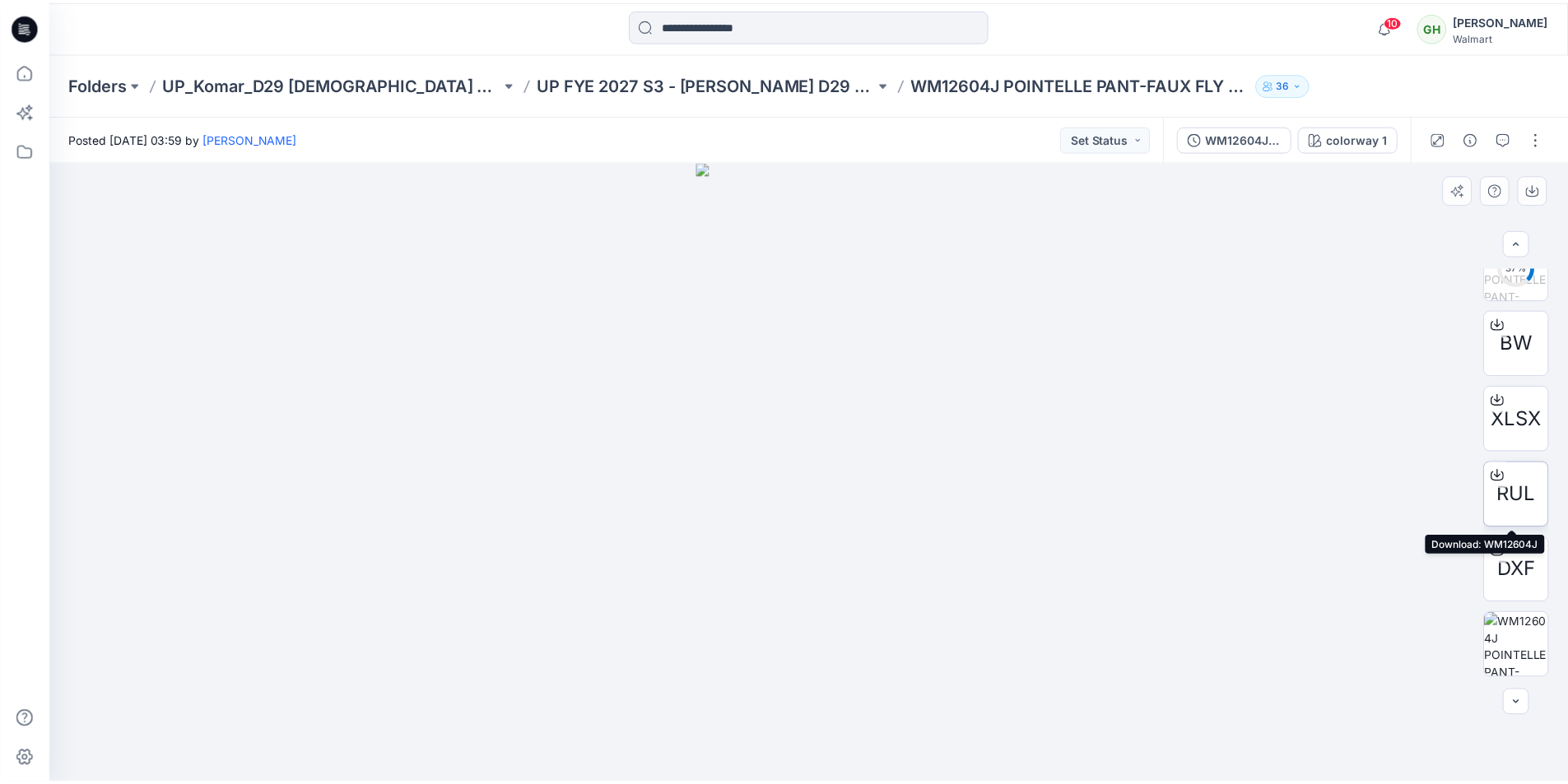
scroll to position [329, 0]
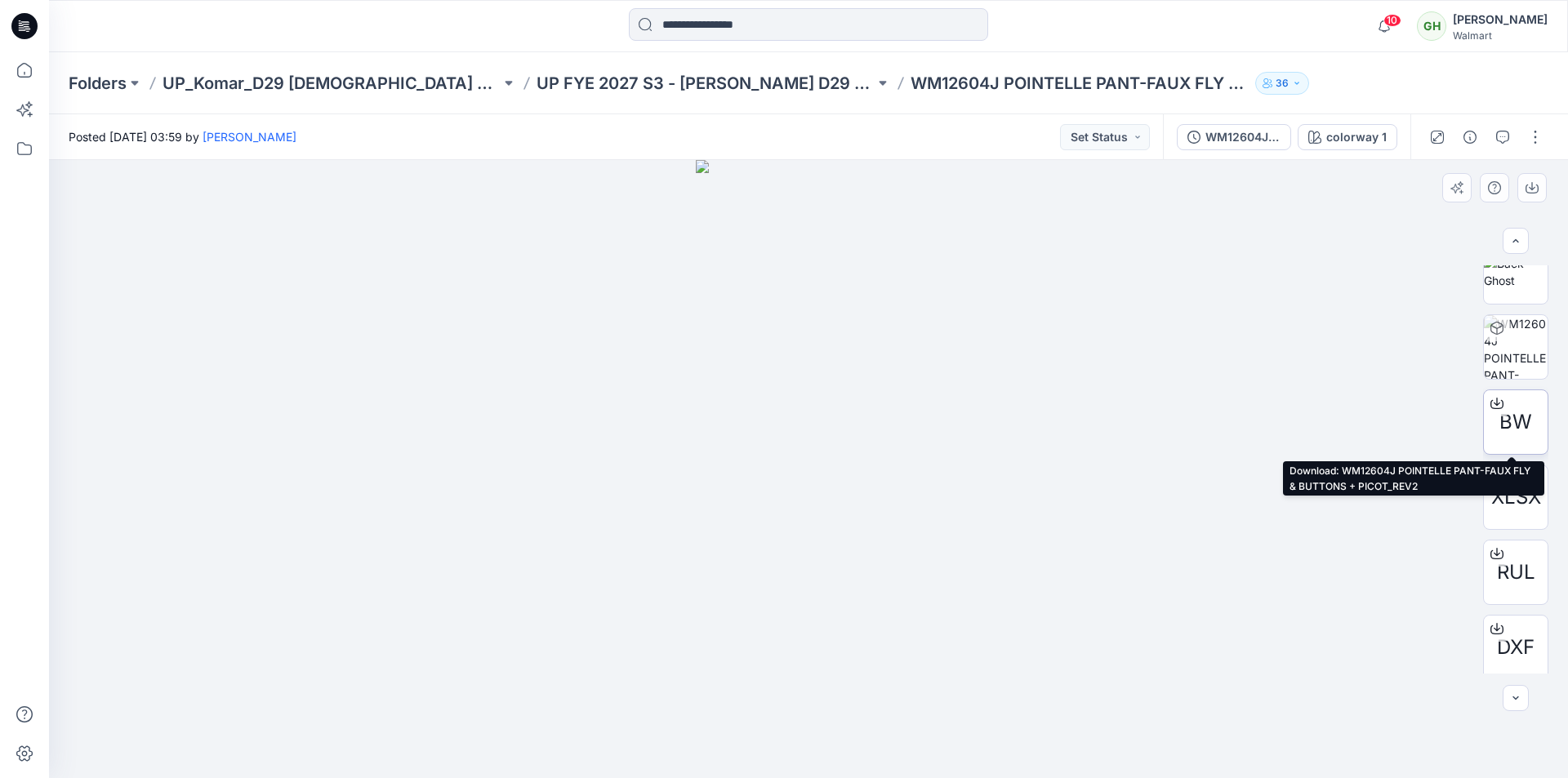
click at [1490, 406] on icon at bounding box center [1497, 403] width 13 height 13
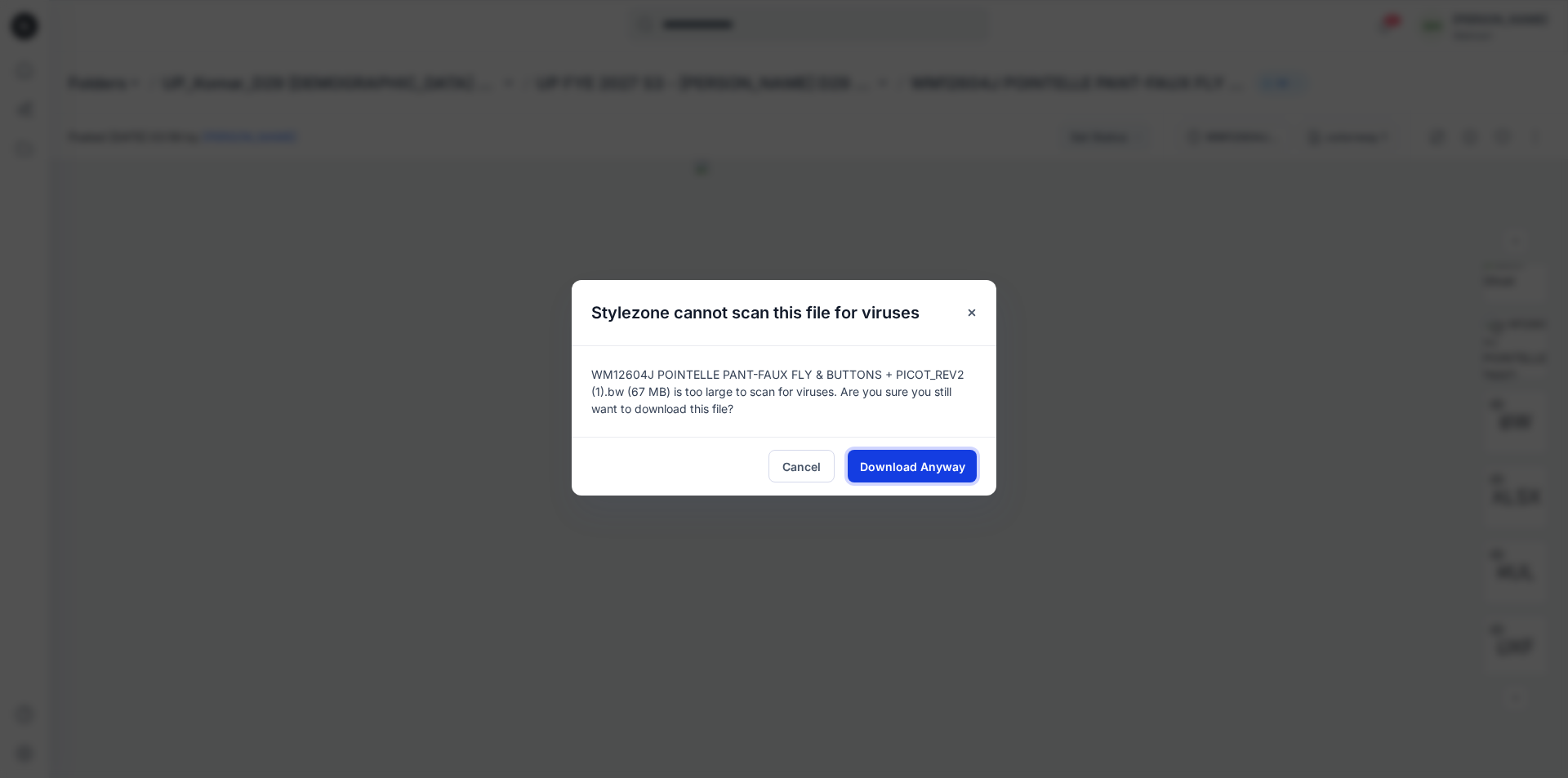
click at [904, 470] on span "Download Anyway" at bounding box center [912, 467] width 105 height 17
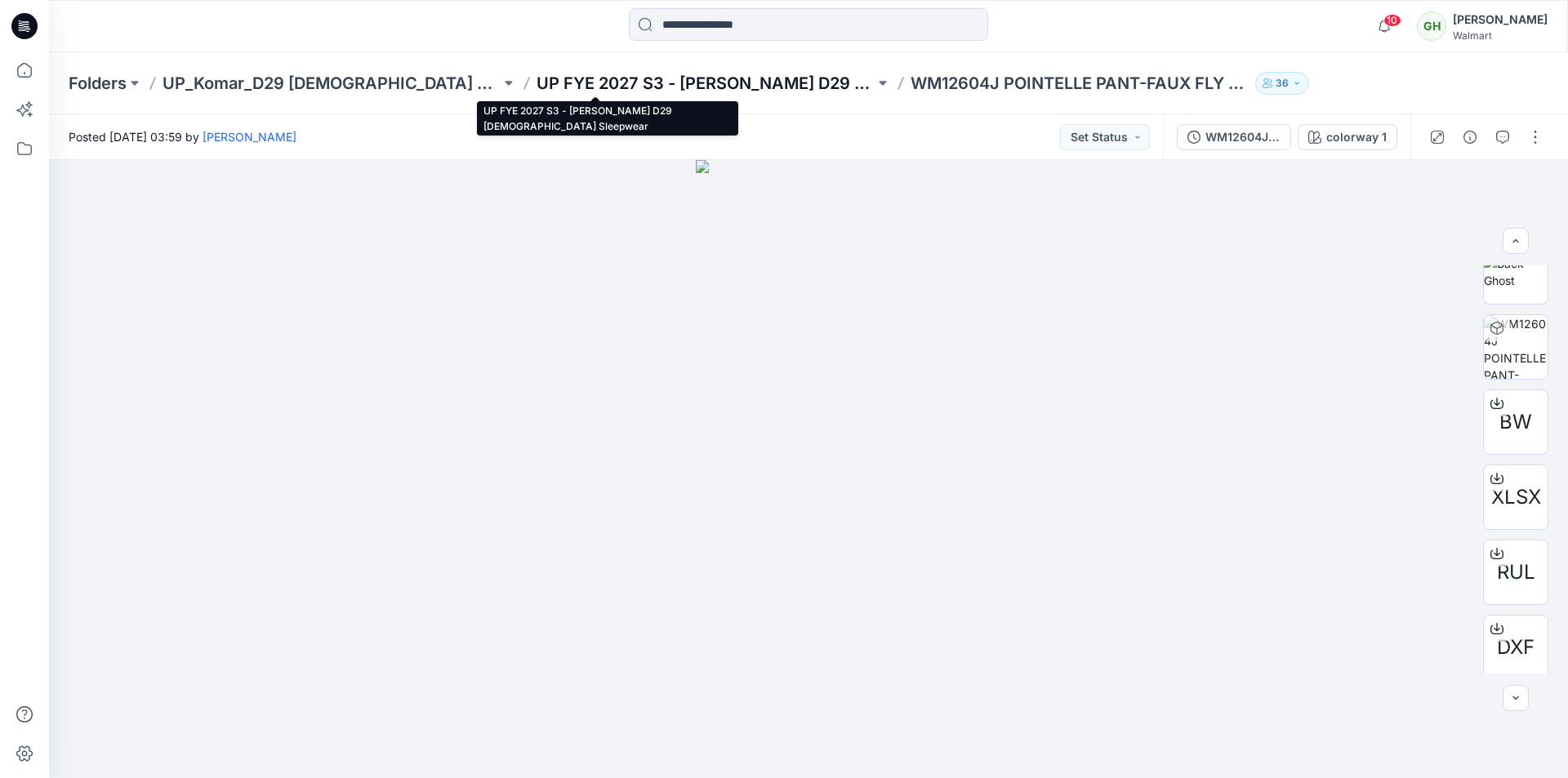
click at [582, 84] on p "UP FYE 2027 S3 - [PERSON_NAME] D29 [DEMOGRAPHIC_DATA] Sleepwear" at bounding box center [705, 83] width 338 height 23
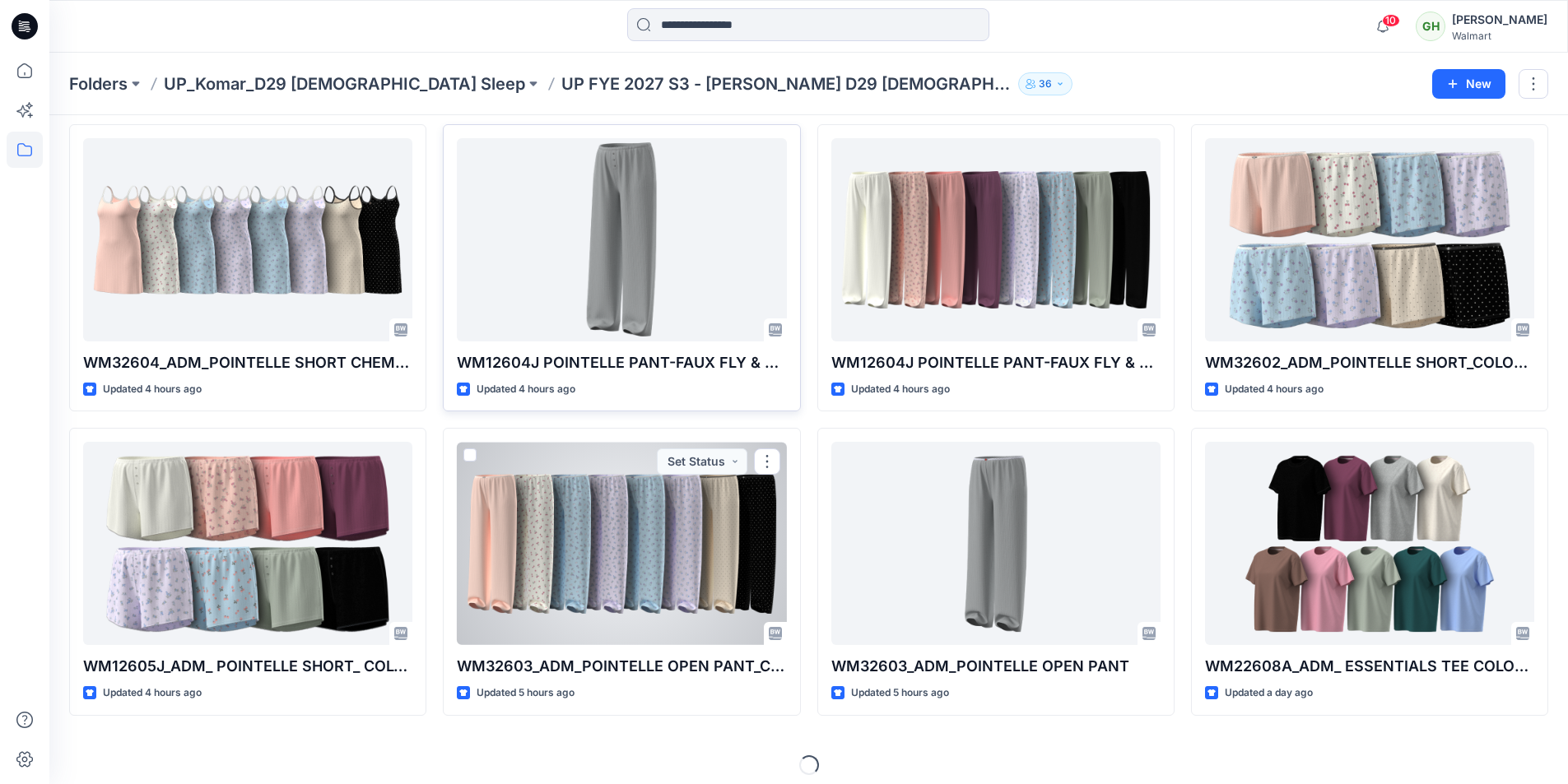
scroll to position [374, 0]
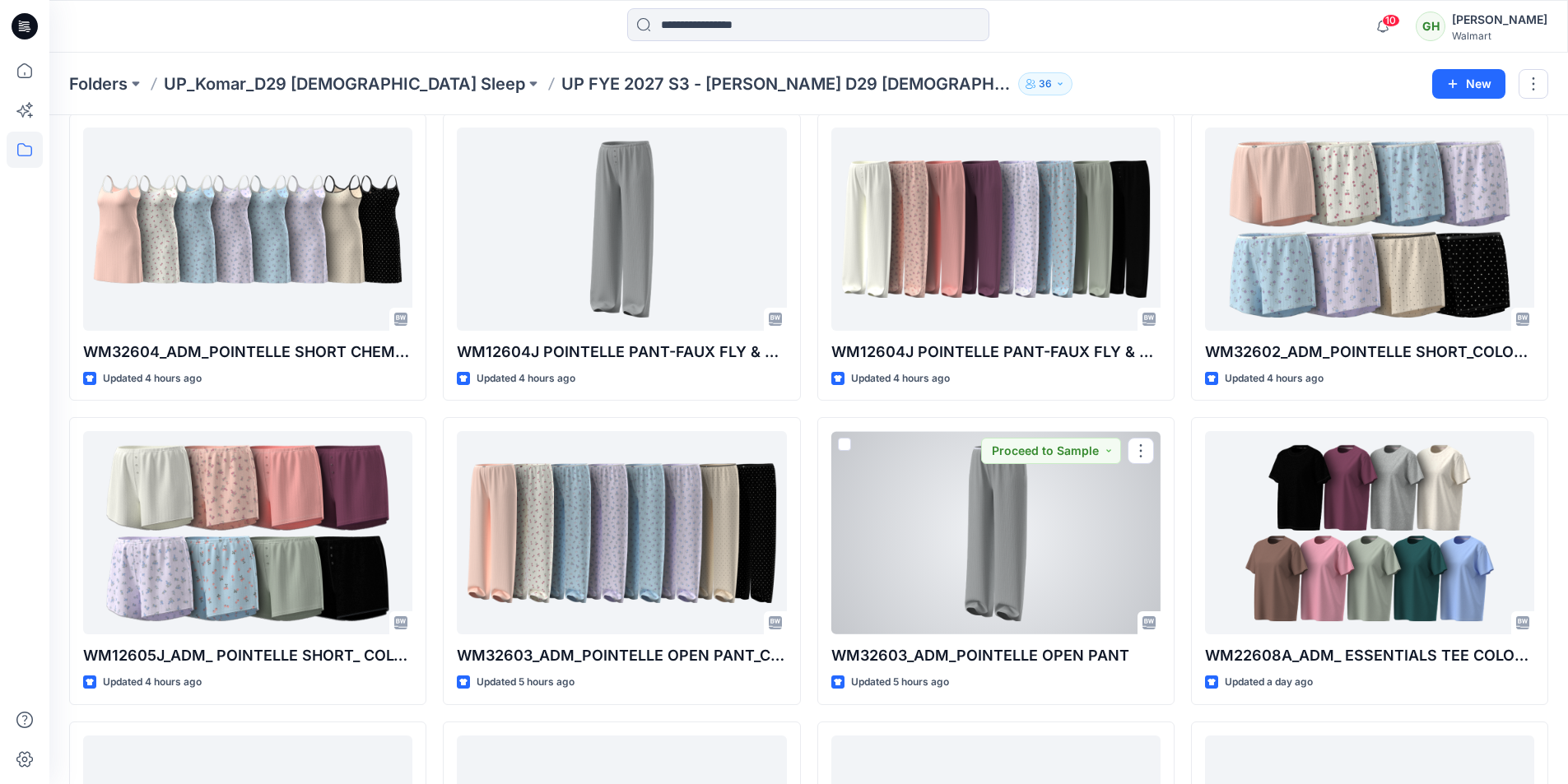
click at [960, 521] on div at bounding box center [996, 533] width 329 height 204
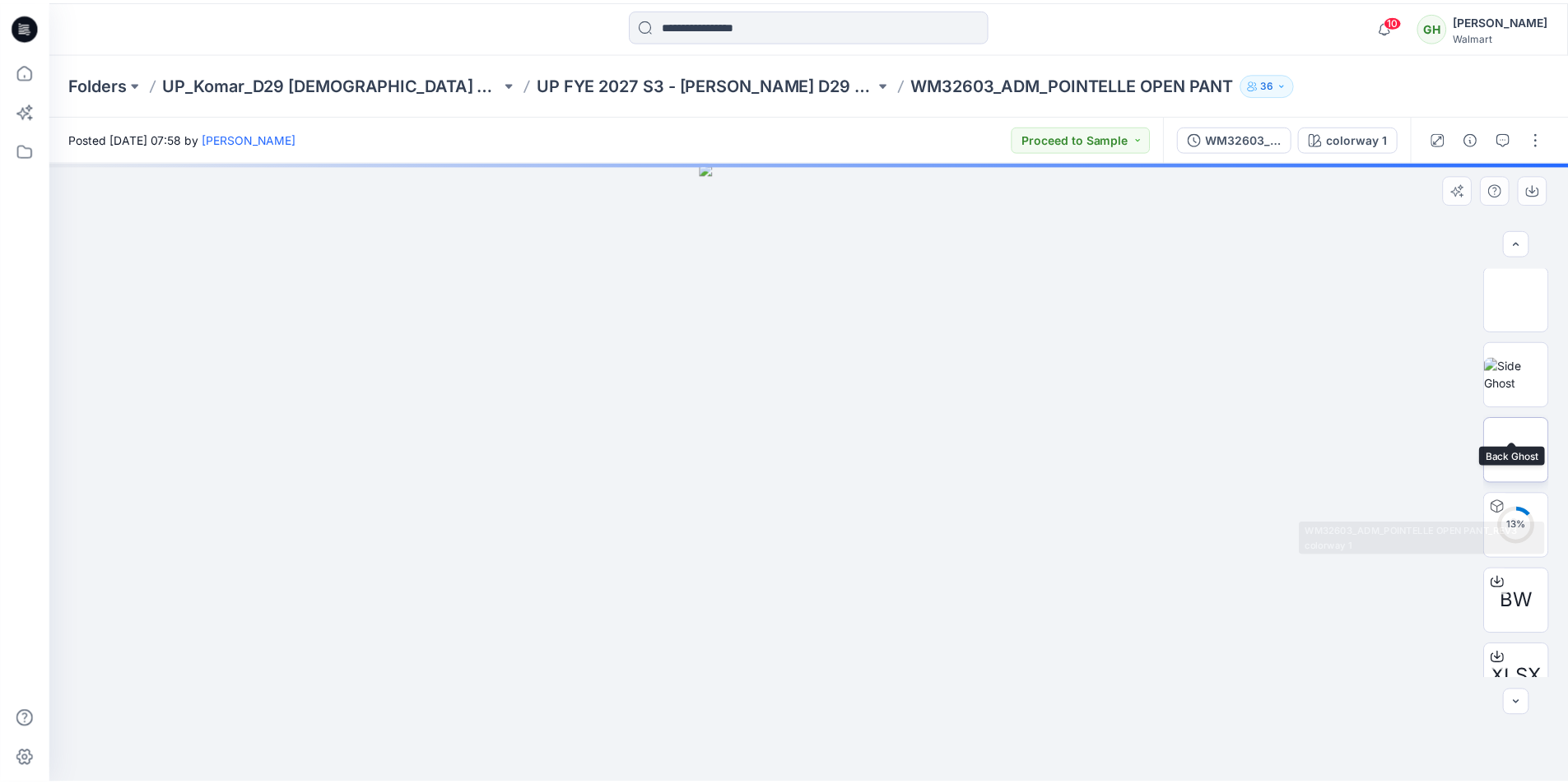
scroll to position [247, 0]
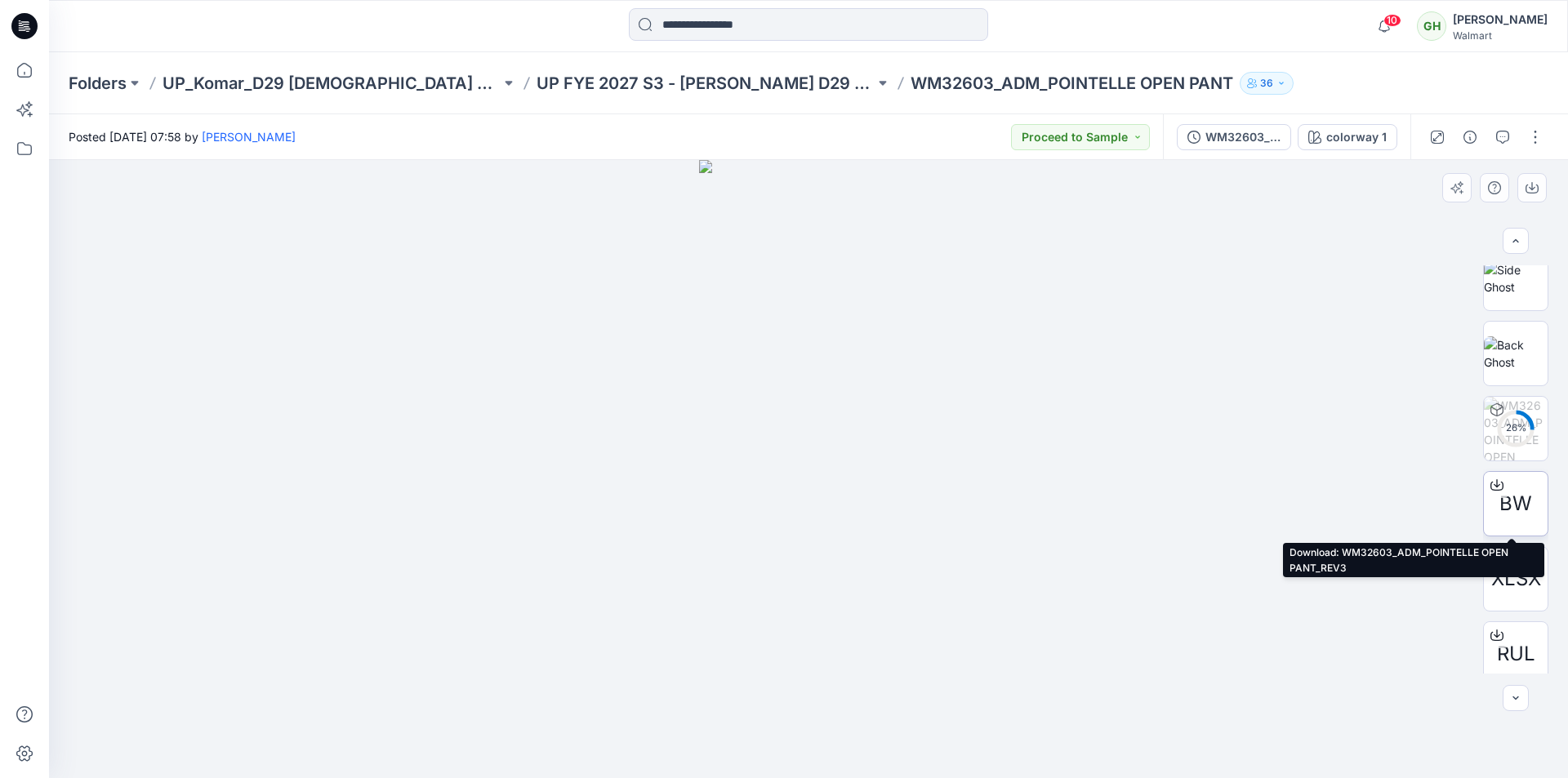
click at [1490, 484] on icon at bounding box center [1497, 485] width 13 height 13
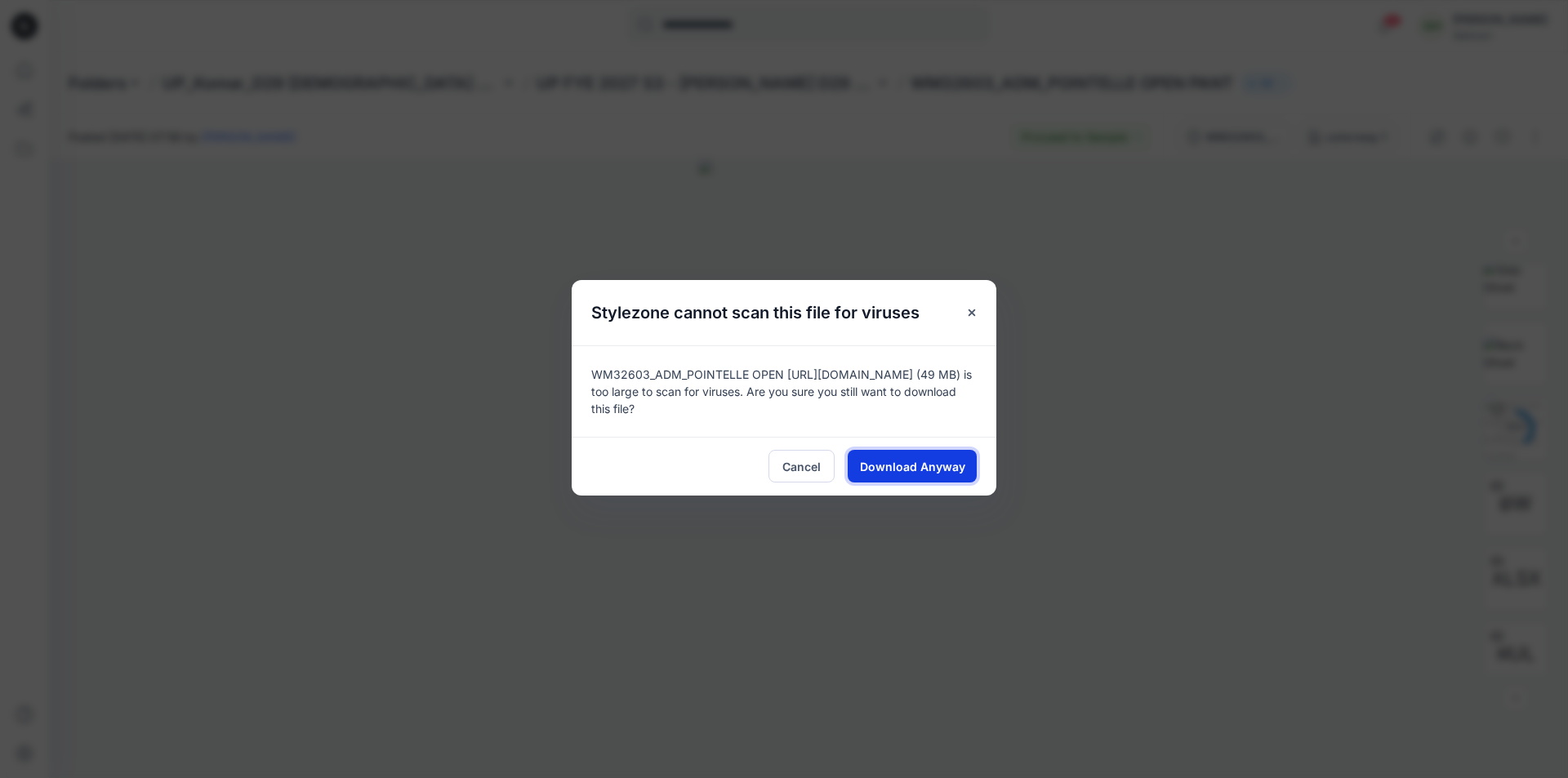
click at [891, 471] on span "Download Anyway" at bounding box center [912, 467] width 105 height 17
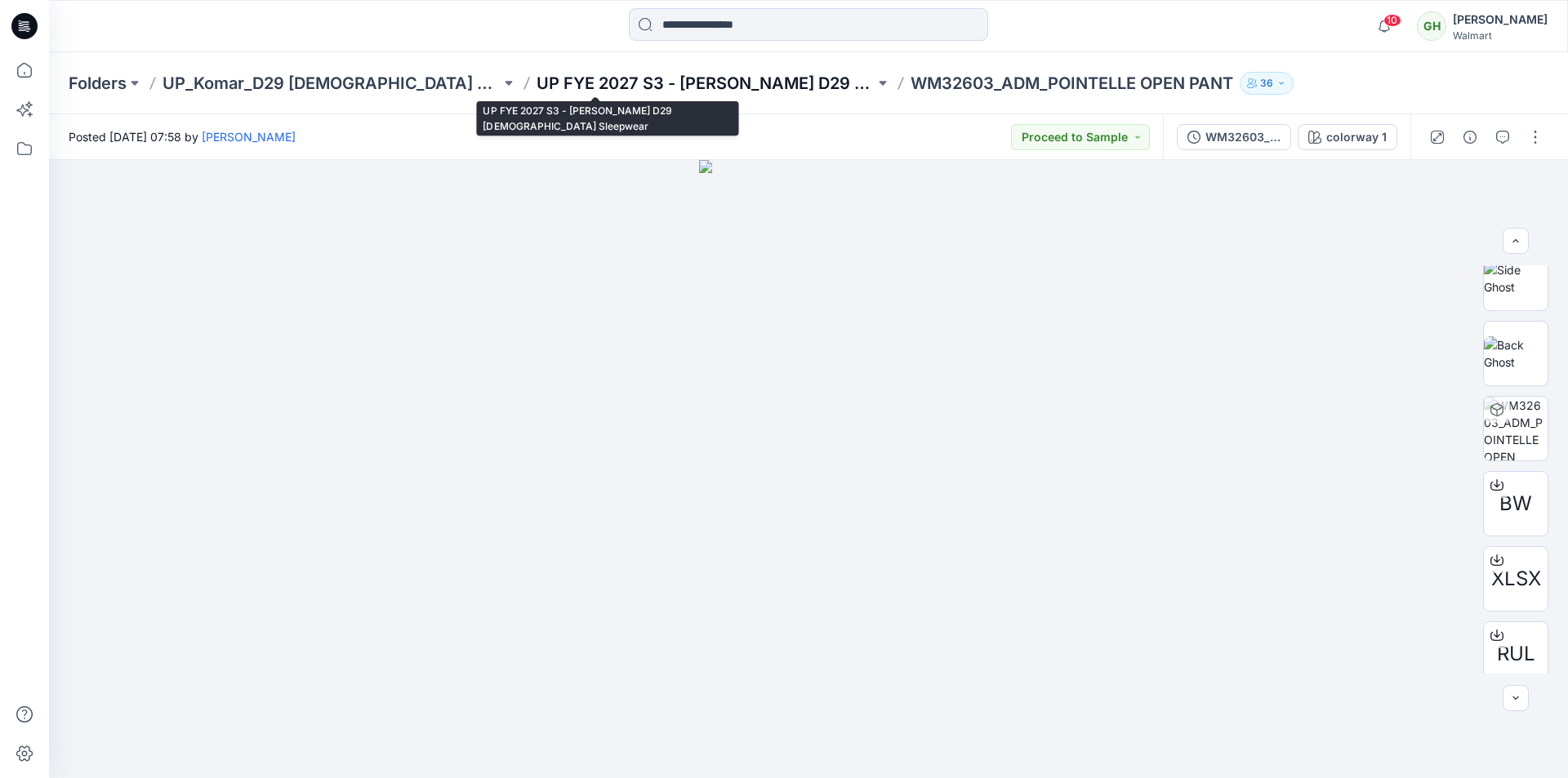
click at [562, 90] on p "UP FYE 2027 S3 - [PERSON_NAME] D29 [DEMOGRAPHIC_DATA] Sleepwear" at bounding box center [705, 83] width 338 height 23
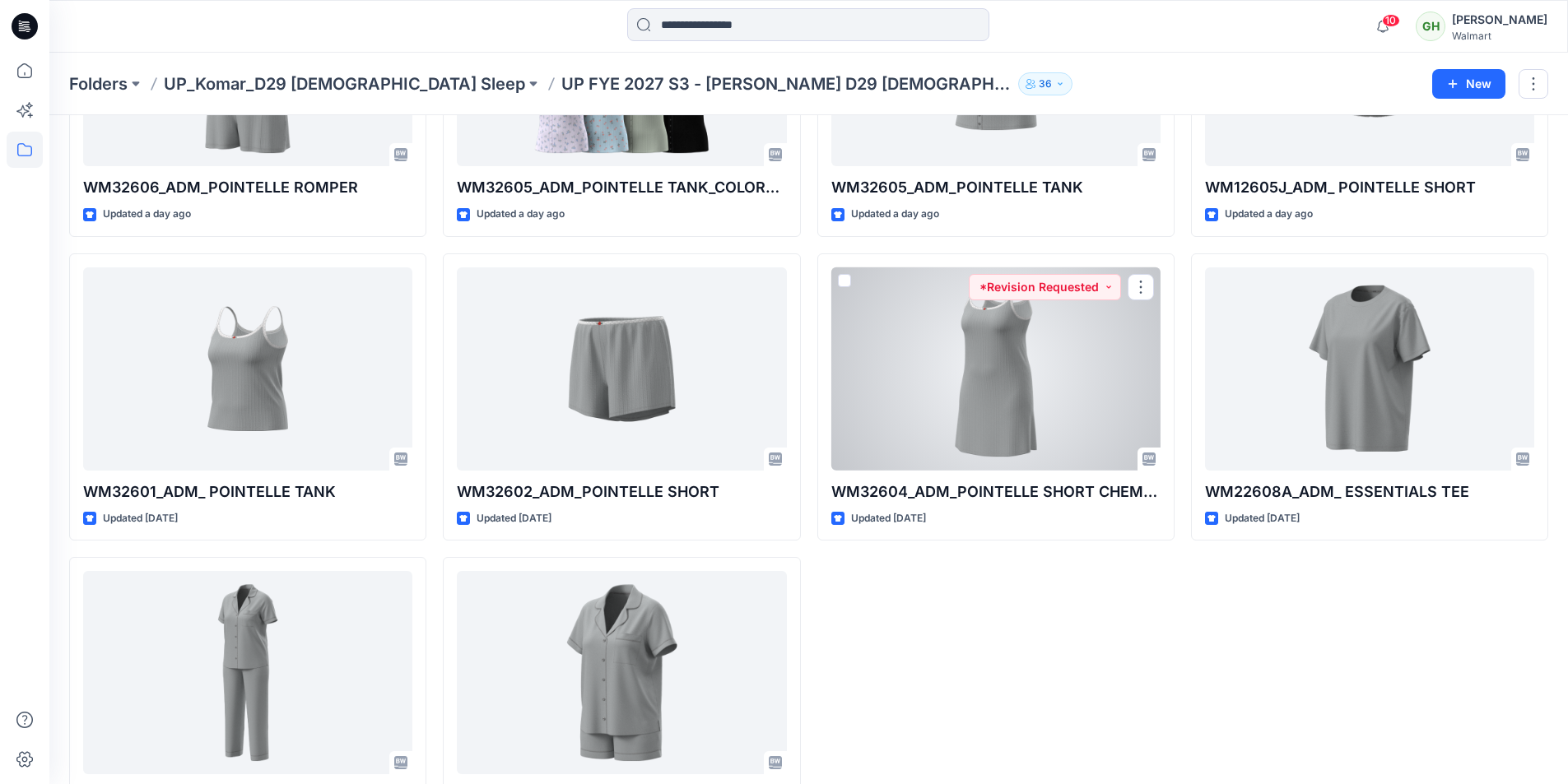
scroll to position [1529, 0]
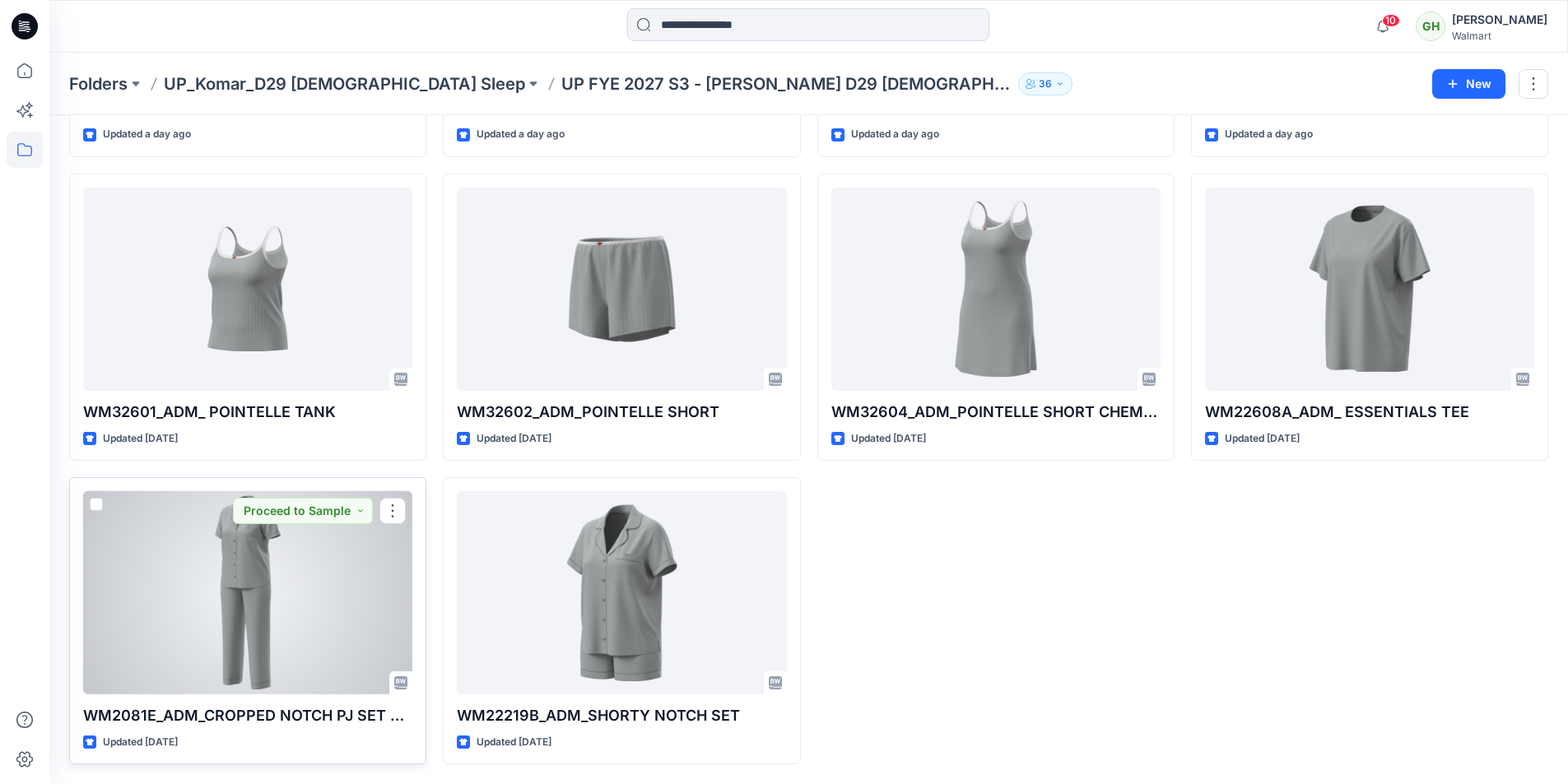
click at [321, 610] on div at bounding box center [248, 593] width 329 height 204
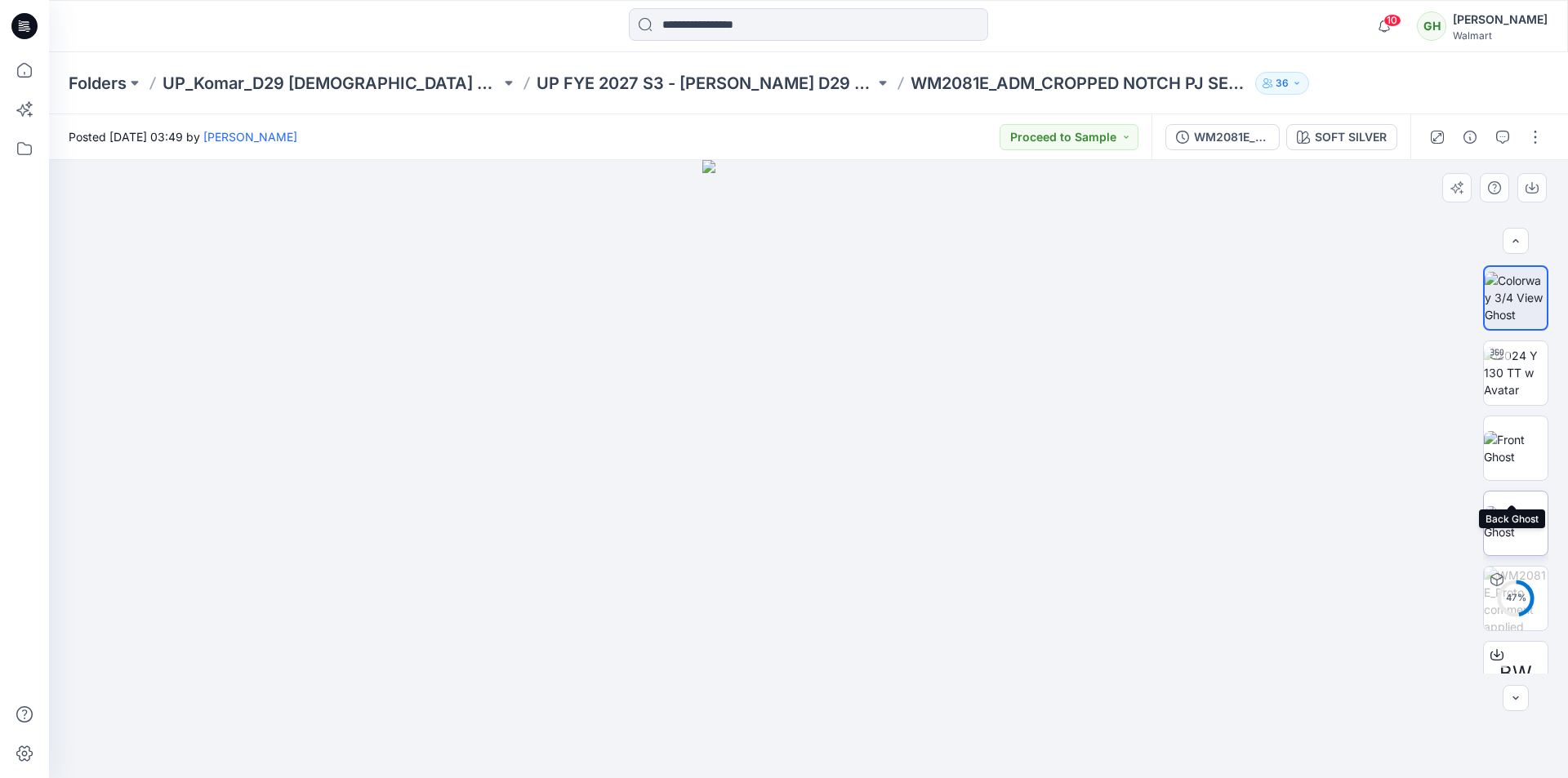
scroll to position [183, 0]
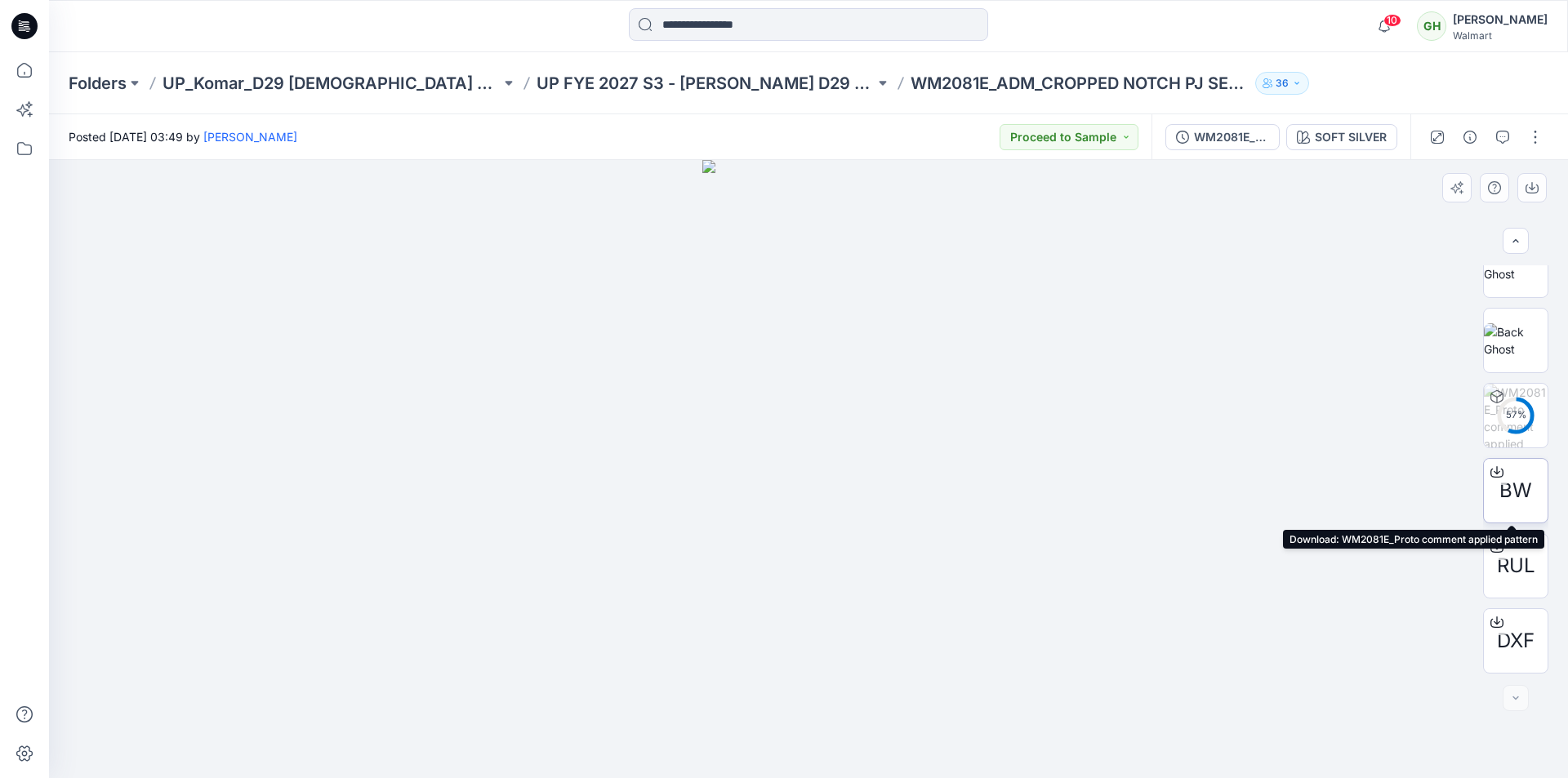
click at [1490, 470] on icon at bounding box center [1497, 472] width 13 height 13
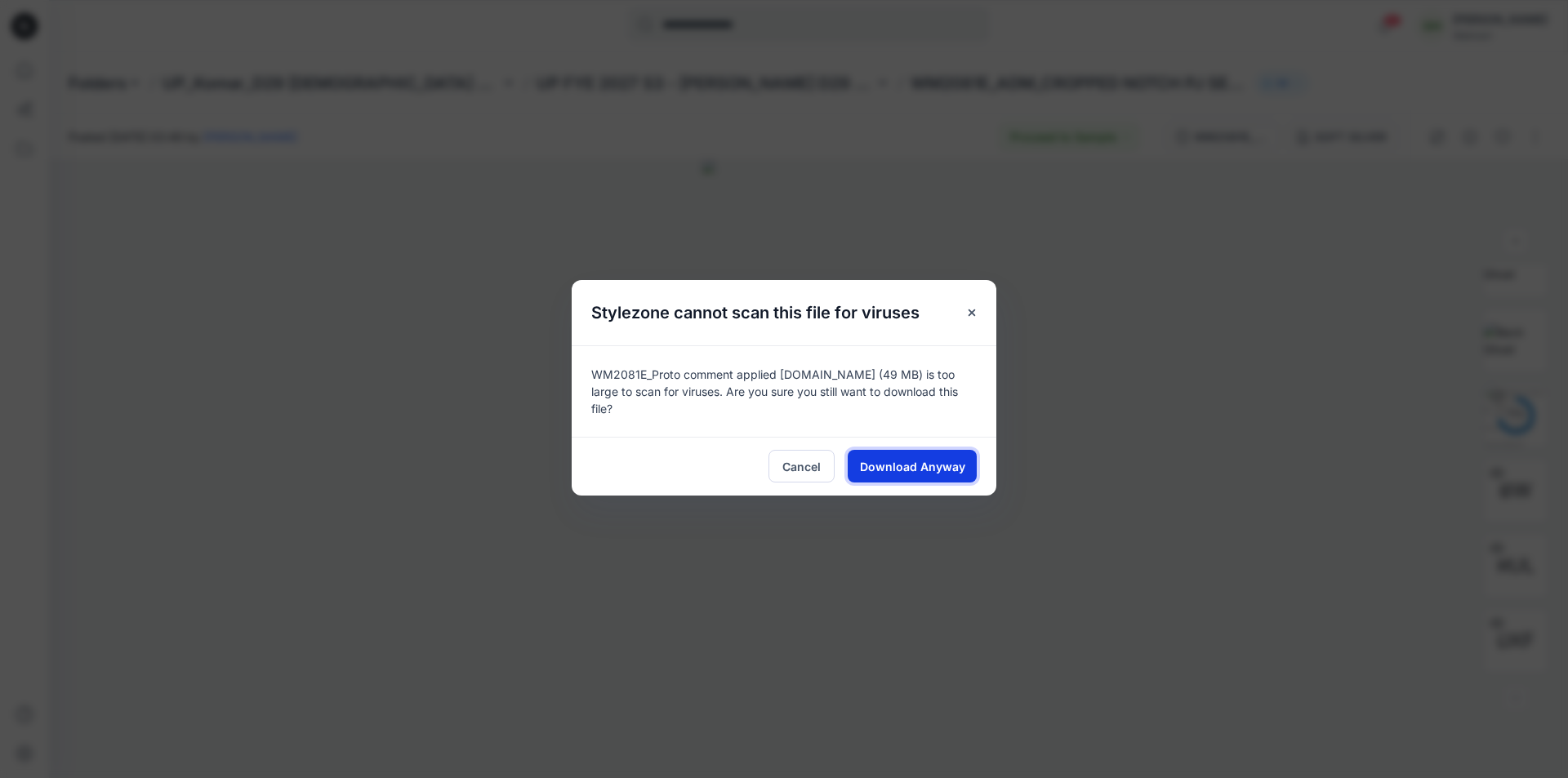
click at [890, 459] on span "Download Anyway" at bounding box center [912, 467] width 105 height 17
